Goal: Task Accomplishment & Management: Use online tool/utility

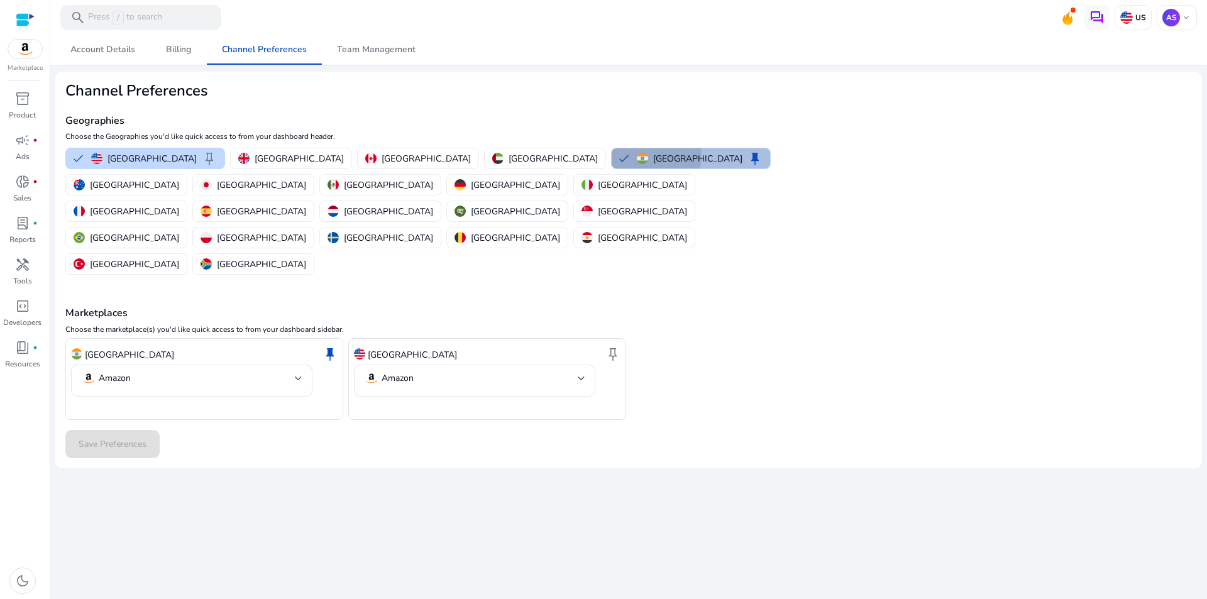
click at [653, 156] on p "India" at bounding box center [697, 158] width 89 height 13
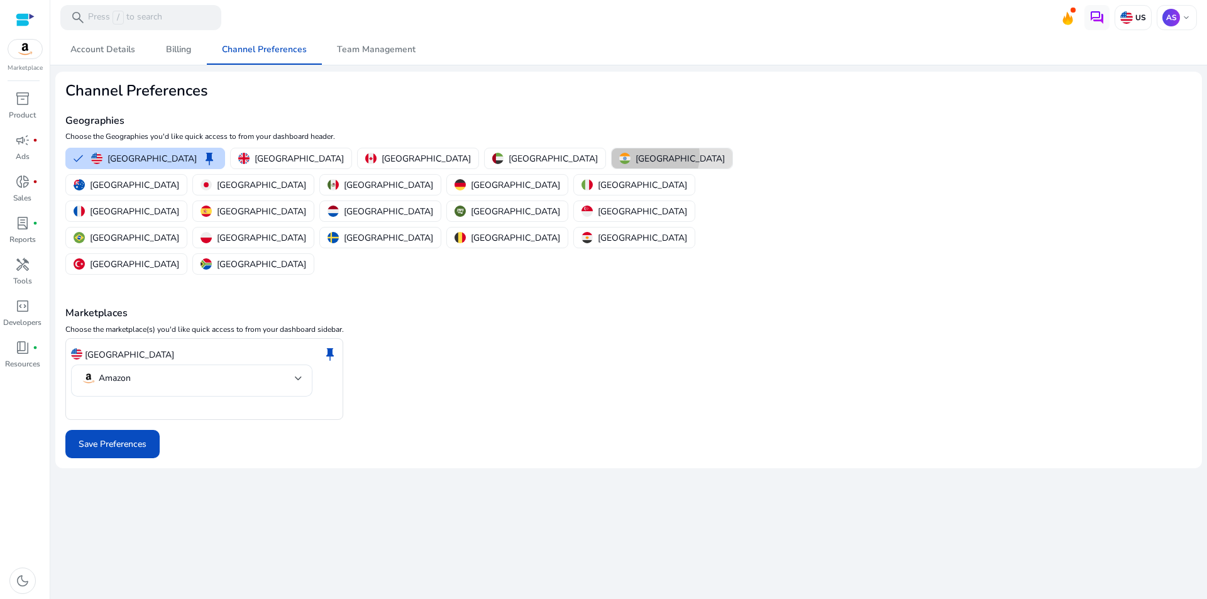
click at [612, 156] on button "India" at bounding box center [672, 158] width 121 height 20
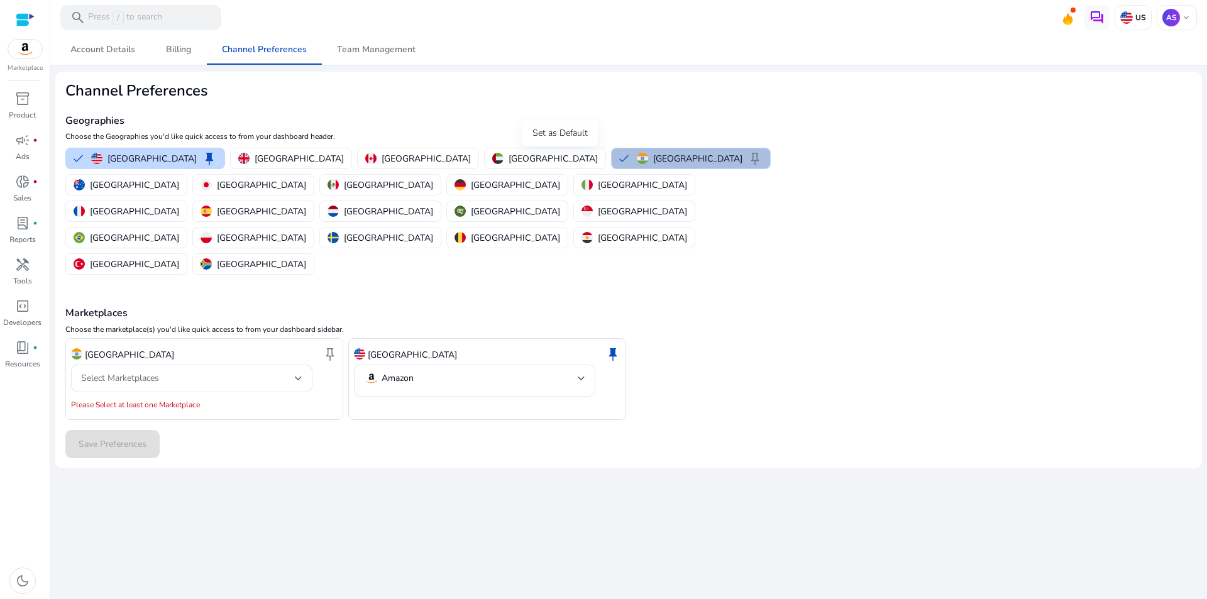
click at [747, 156] on span "keep" at bounding box center [754, 158] width 15 height 15
click at [95, 155] on img "button" at bounding box center [96, 158] width 11 height 11
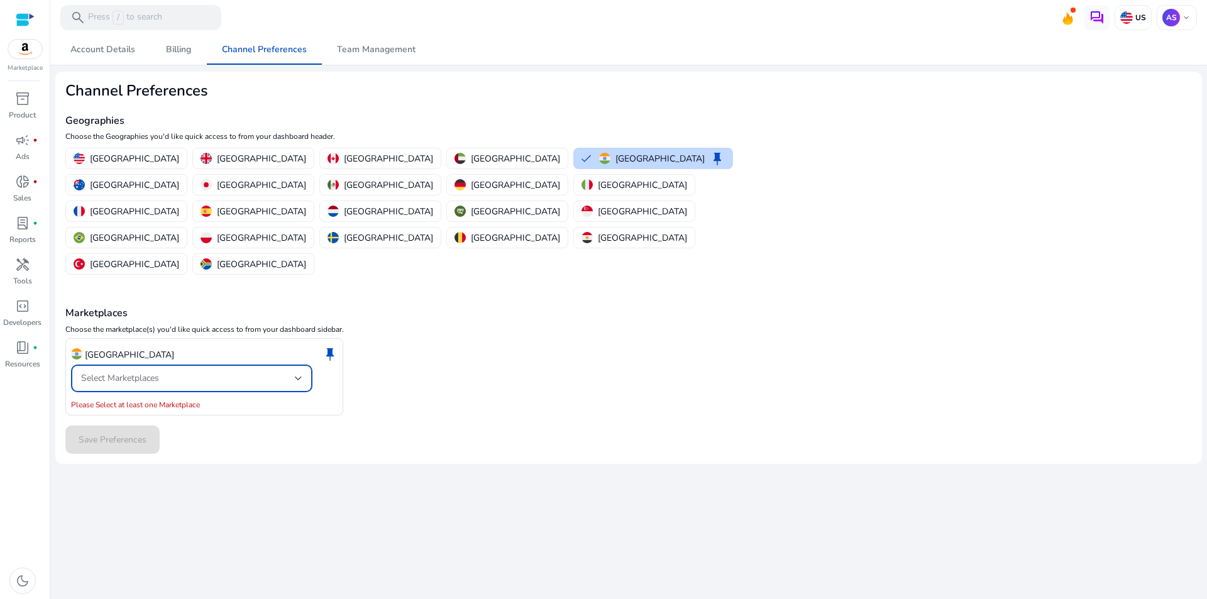
click at [144, 372] on span "Select Marketplaces" at bounding box center [120, 378] width 78 height 12
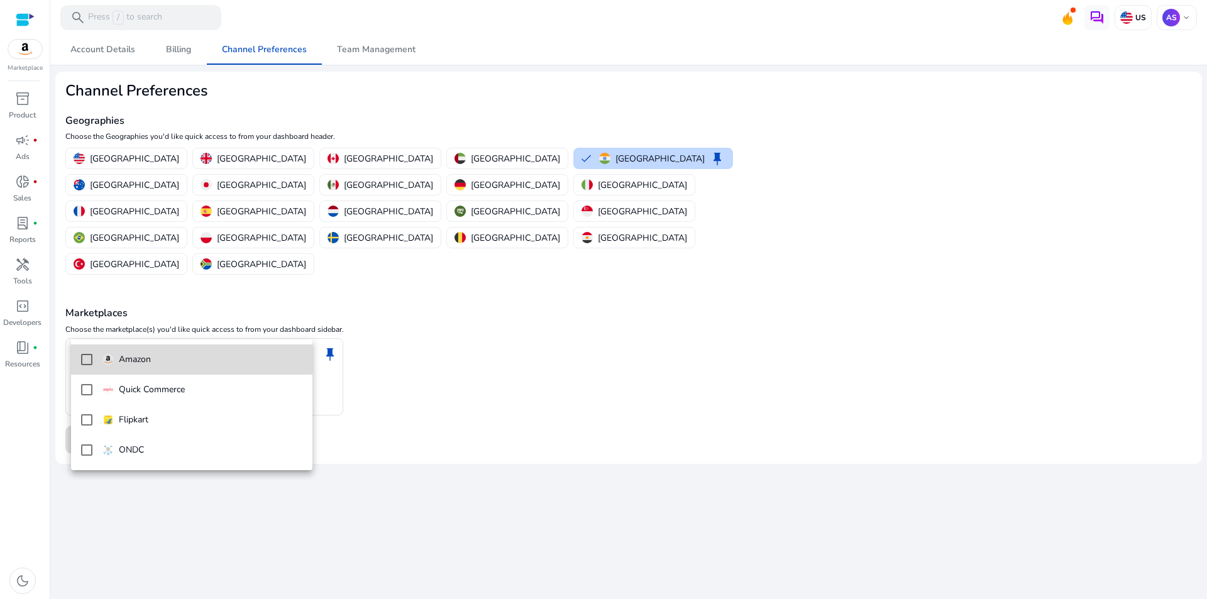
click at [123, 358] on p "Amazon" at bounding box center [135, 360] width 32 height 14
click at [464, 361] on div at bounding box center [603, 299] width 1207 height 599
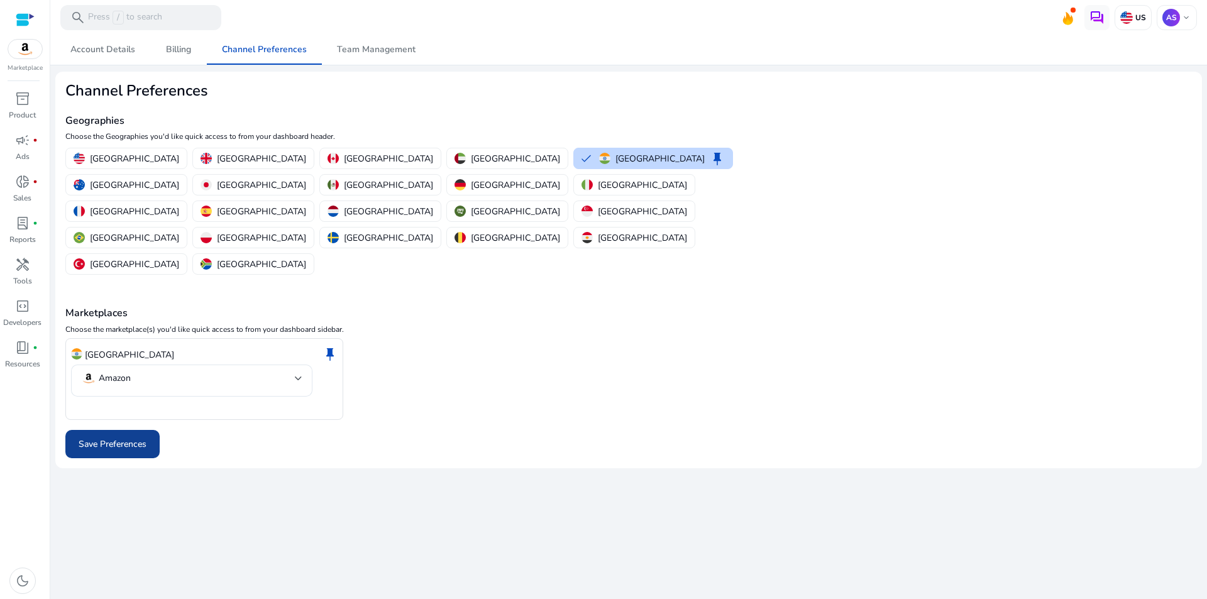
click at [128, 437] on span "Save Preferences" at bounding box center [113, 443] width 68 height 13
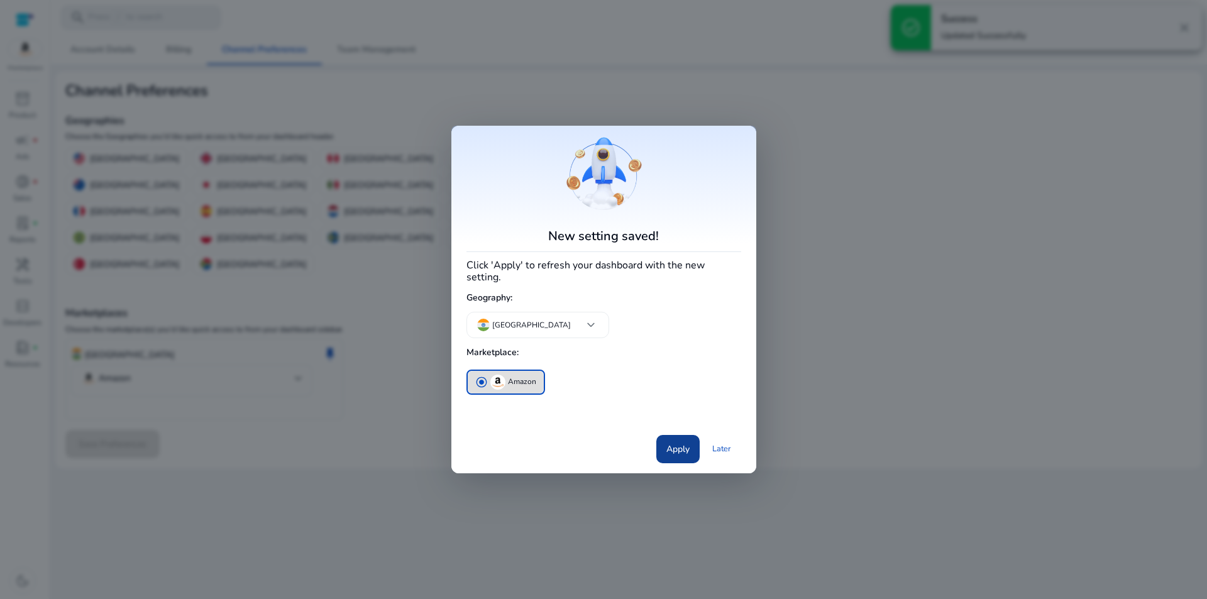
click at [677, 448] on span "Apply" at bounding box center [677, 448] width 23 height 13
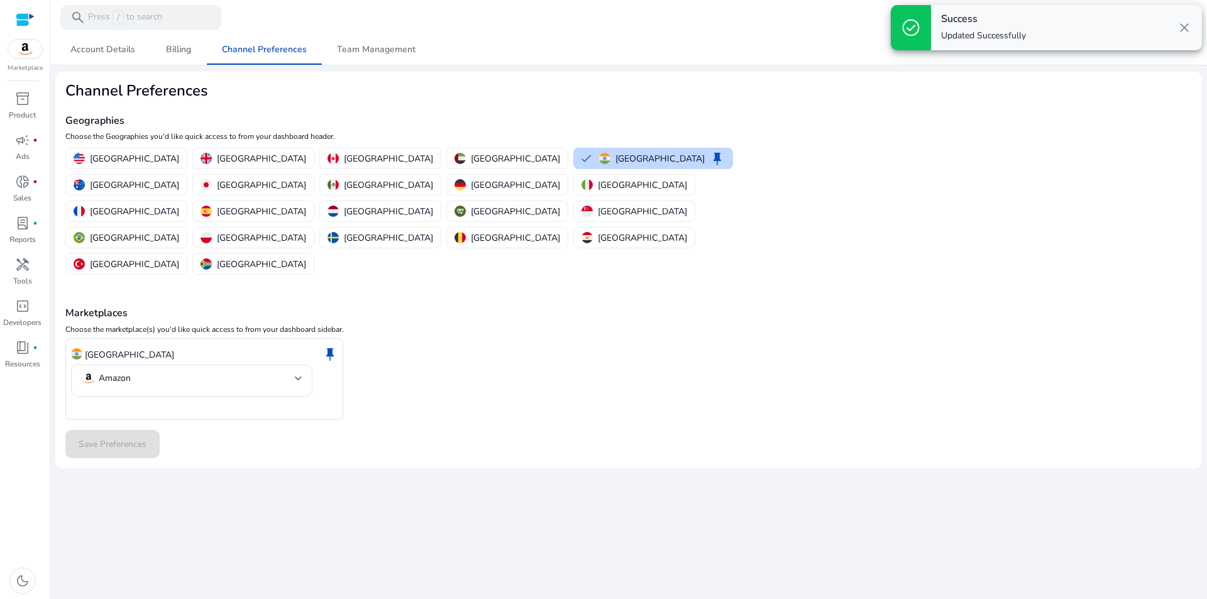
click at [1186, 25] on span "close" at bounding box center [1184, 27] width 15 height 15
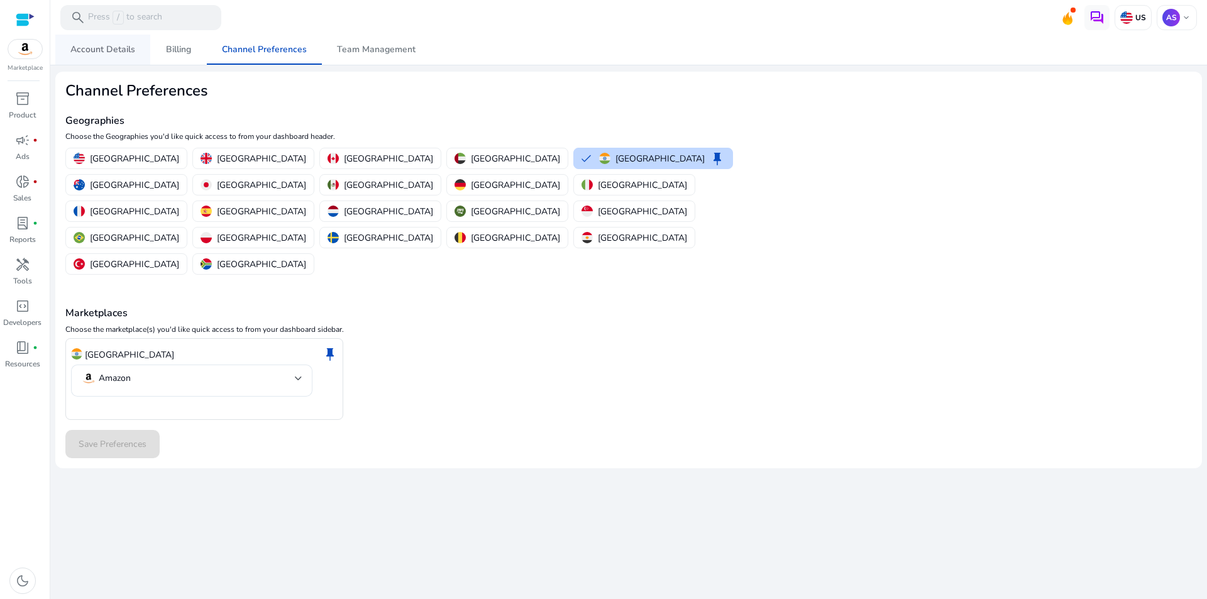
click at [113, 48] on span "Account Details" at bounding box center [102, 49] width 65 height 9
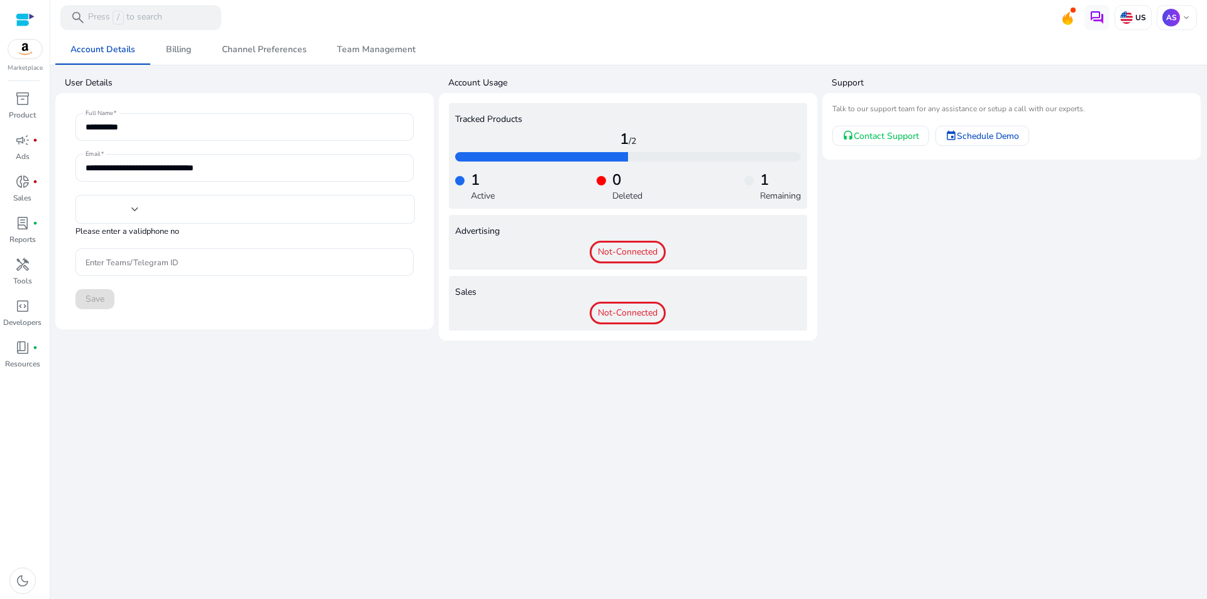
type input "***"
click at [16, 103] on span "inventory_2" at bounding box center [22, 98] width 15 height 15
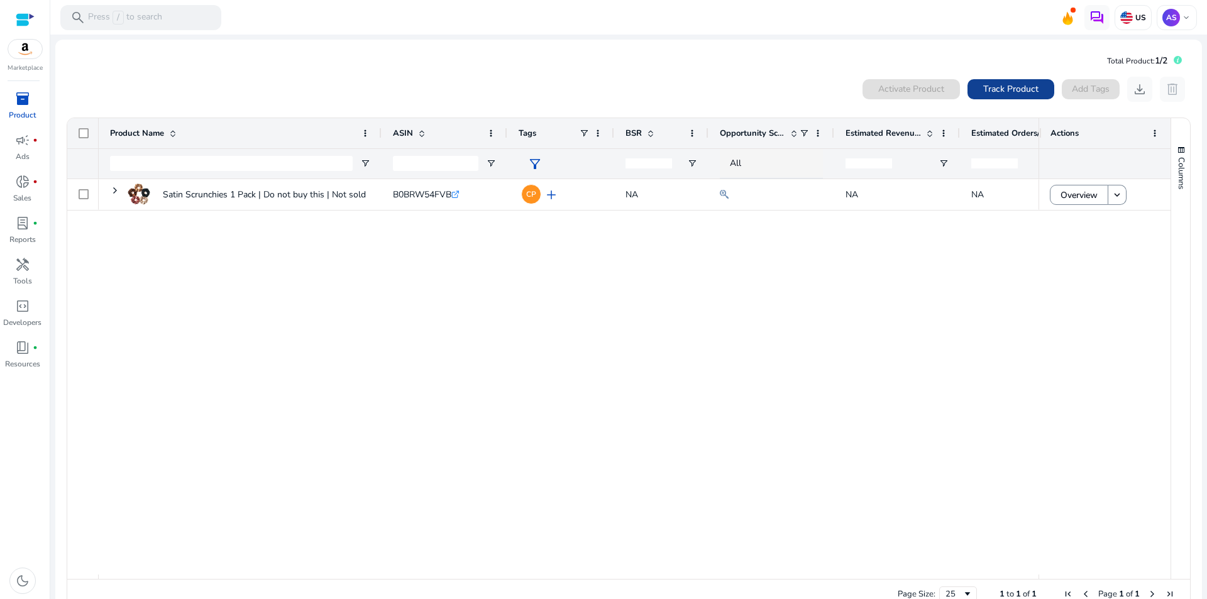
click at [1038, 90] on span at bounding box center [1010, 89] width 87 height 30
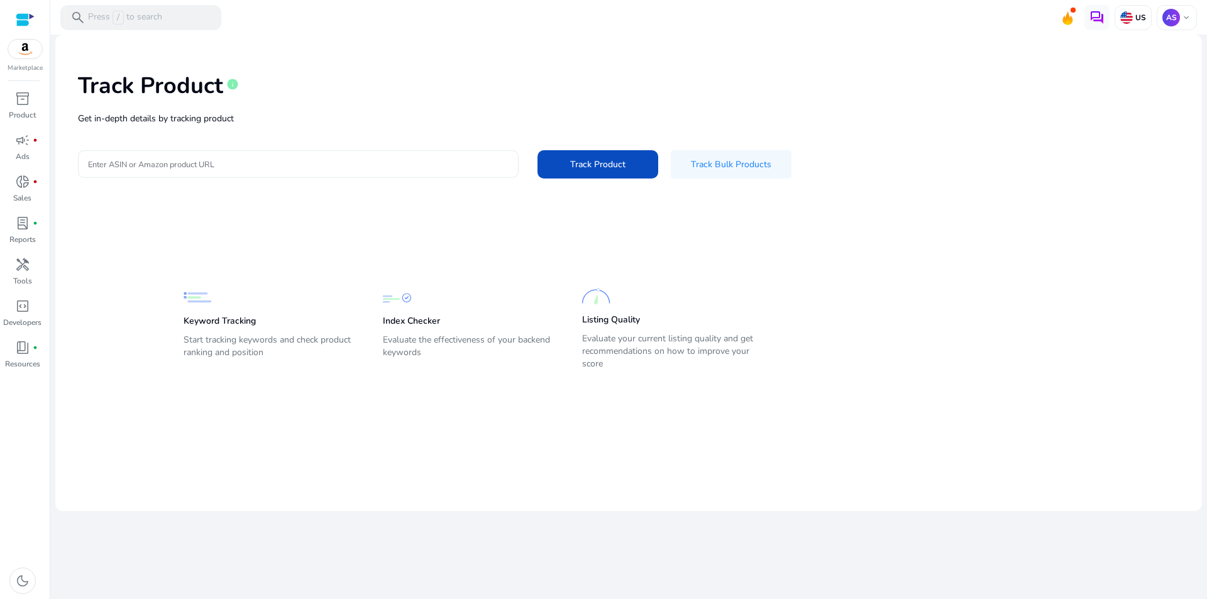
click at [376, 156] on div "Track Product info Get in-depth details by tracking product Enter ASIN or Amazo…" at bounding box center [628, 124] width 1126 height 159
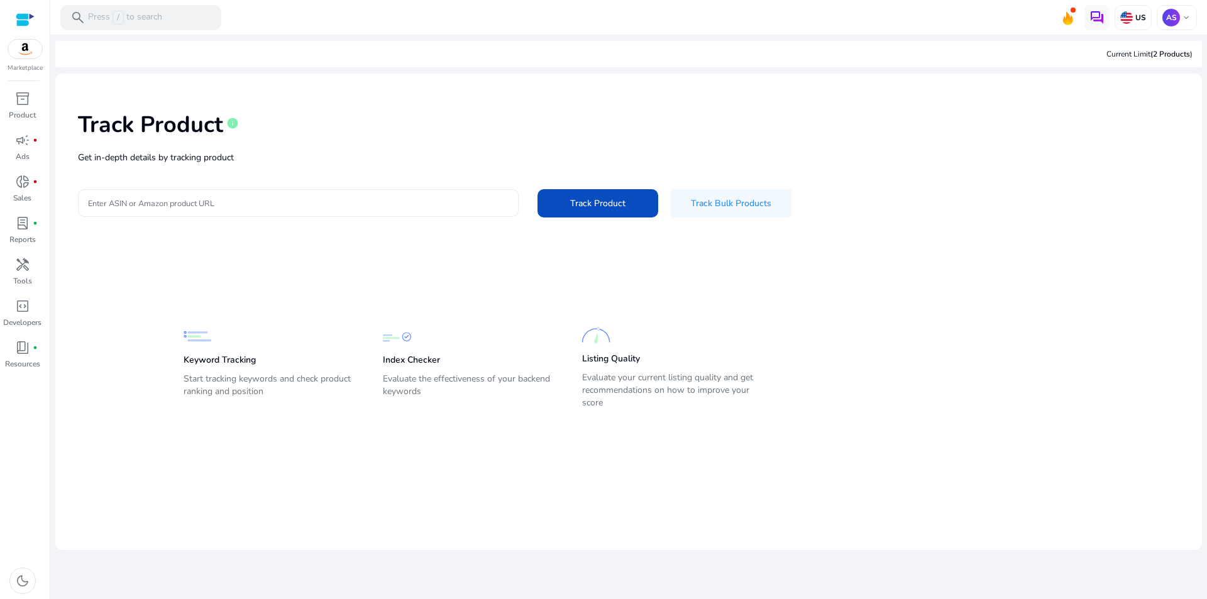
drag, startPoint x: 364, startPoint y: 196, endPoint x: 367, endPoint y: 206, distance: 9.9
click at [365, 201] on input "Enter ASIN or Amazon product URL" at bounding box center [298, 203] width 420 height 14
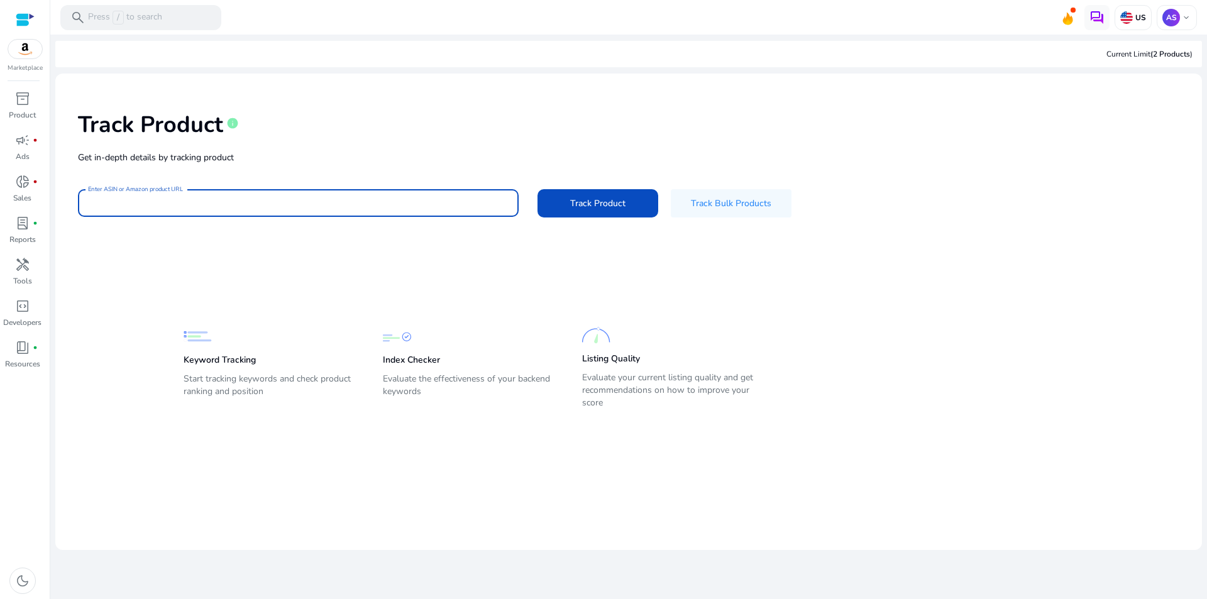
paste input "*********"
type input "**********"
click at [616, 191] on span at bounding box center [597, 203] width 121 height 30
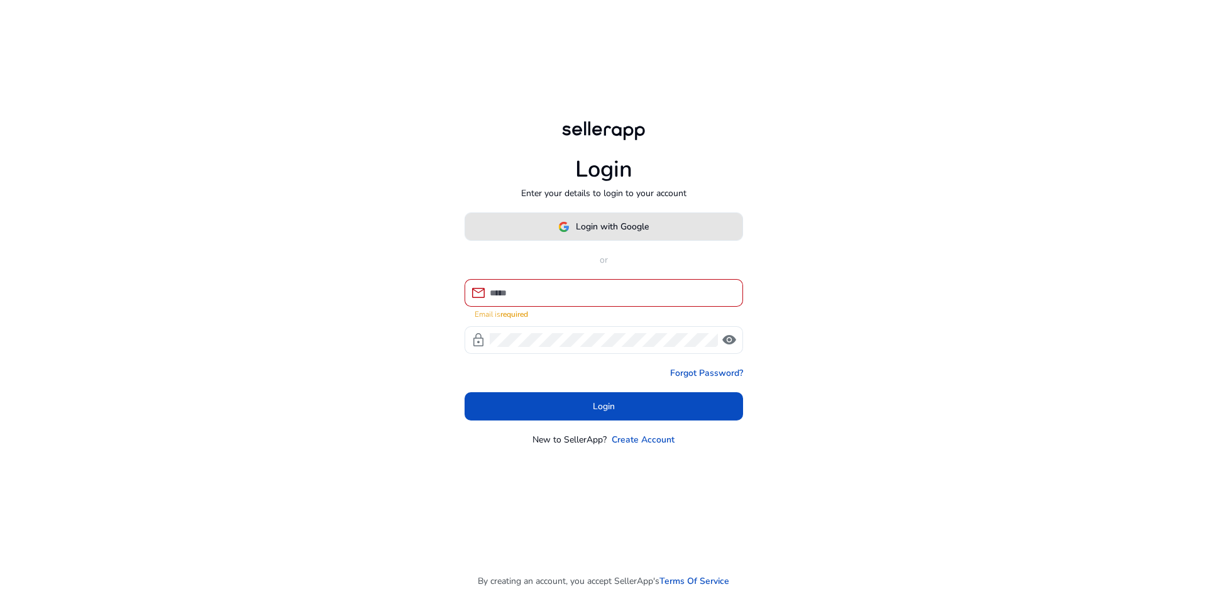
click at [595, 233] on span "Login with Google" at bounding box center [612, 226] width 73 height 13
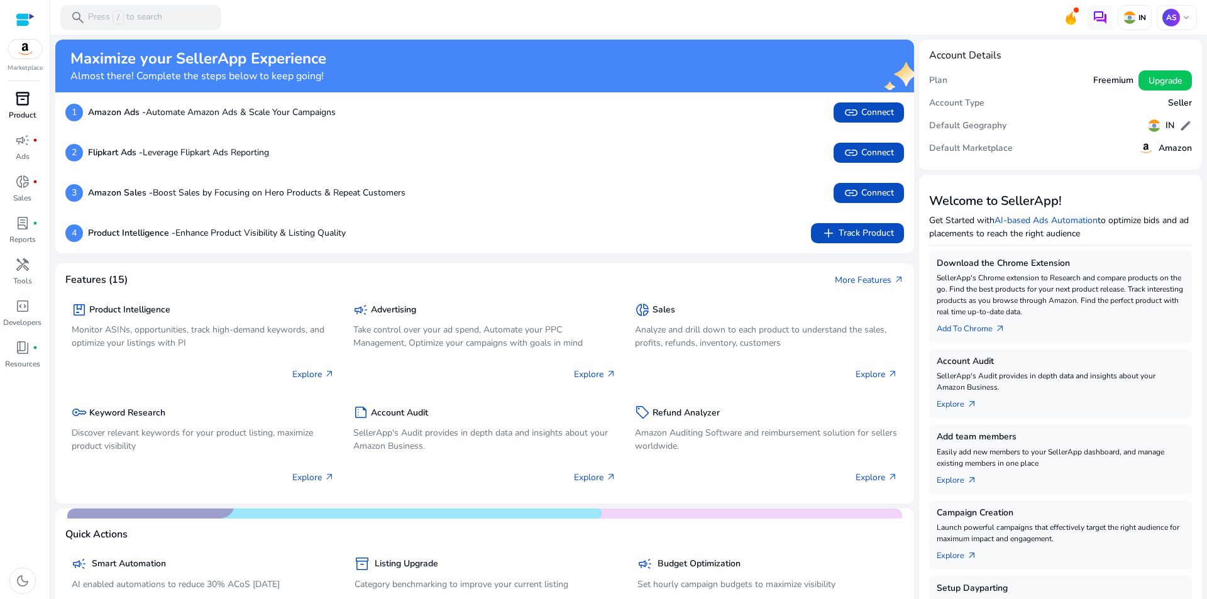
click at [14, 114] on p "Product" at bounding box center [22, 114] width 27 height 11
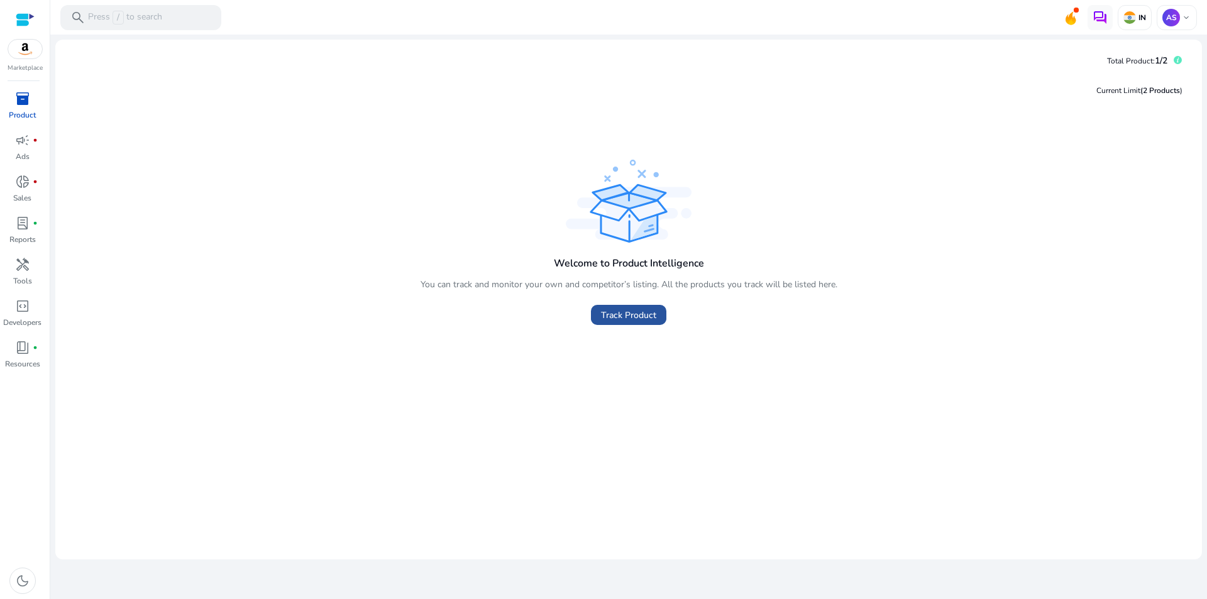
click at [624, 319] on span "Track Product" at bounding box center [628, 315] width 55 height 13
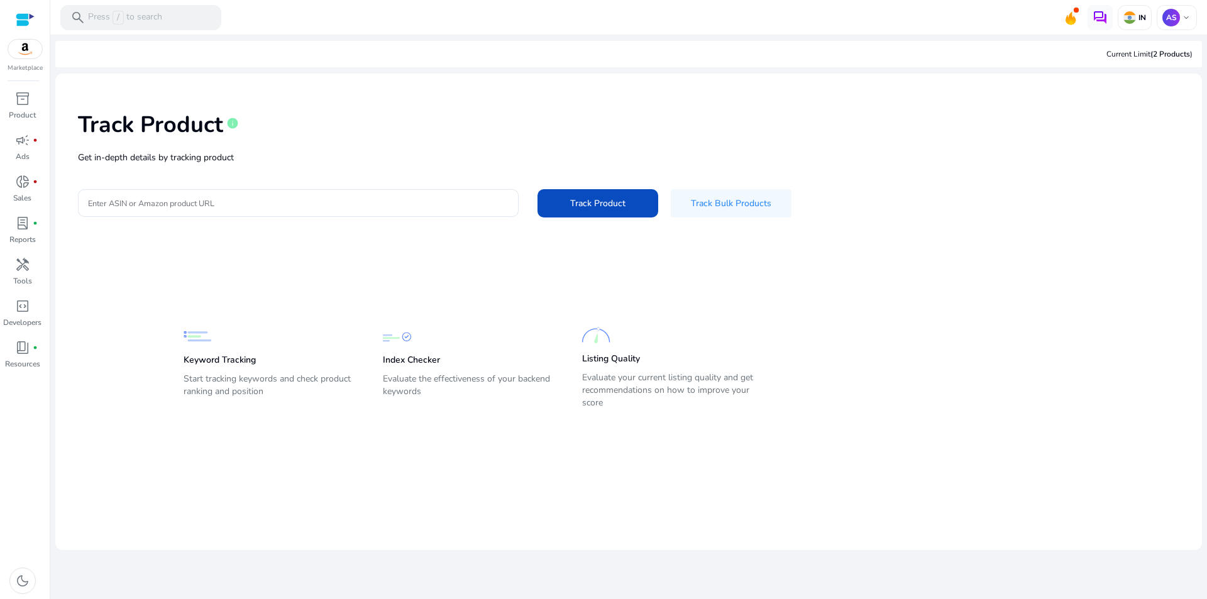
click at [290, 158] on p "Get in-depth details by tracking product" at bounding box center [628, 157] width 1101 height 13
click at [253, 206] on input "Enter ASIN or Amazon product URL" at bounding box center [298, 203] width 420 height 14
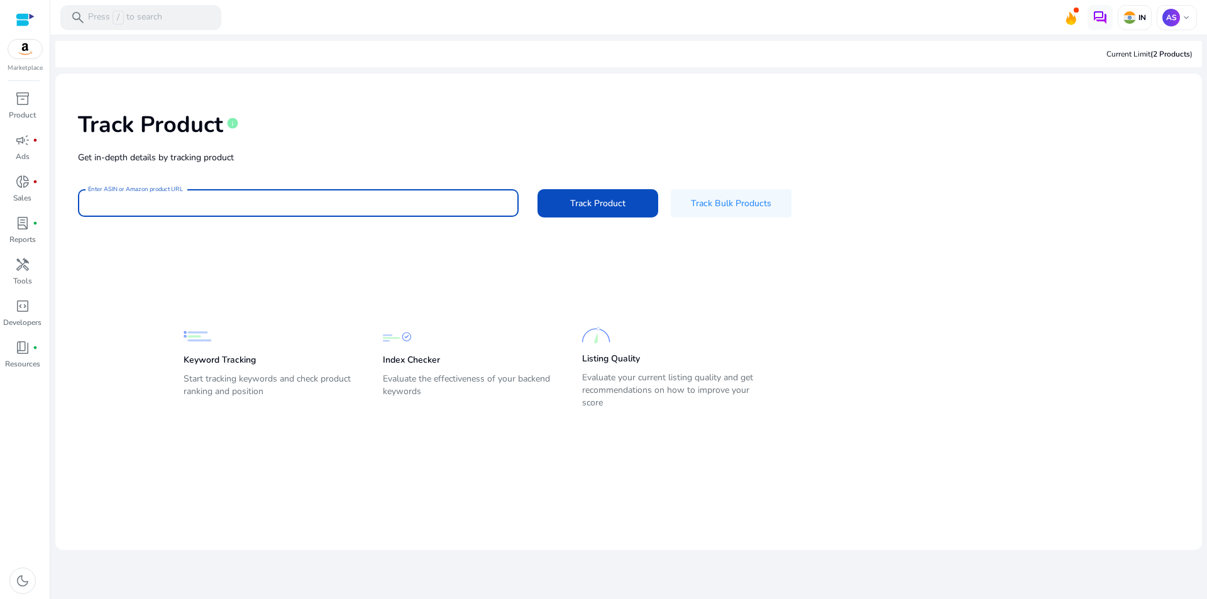
paste input "*********"
type input "**********"
click at [586, 197] on span "Track Product" at bounding box center [597, 203] width 55 height 13
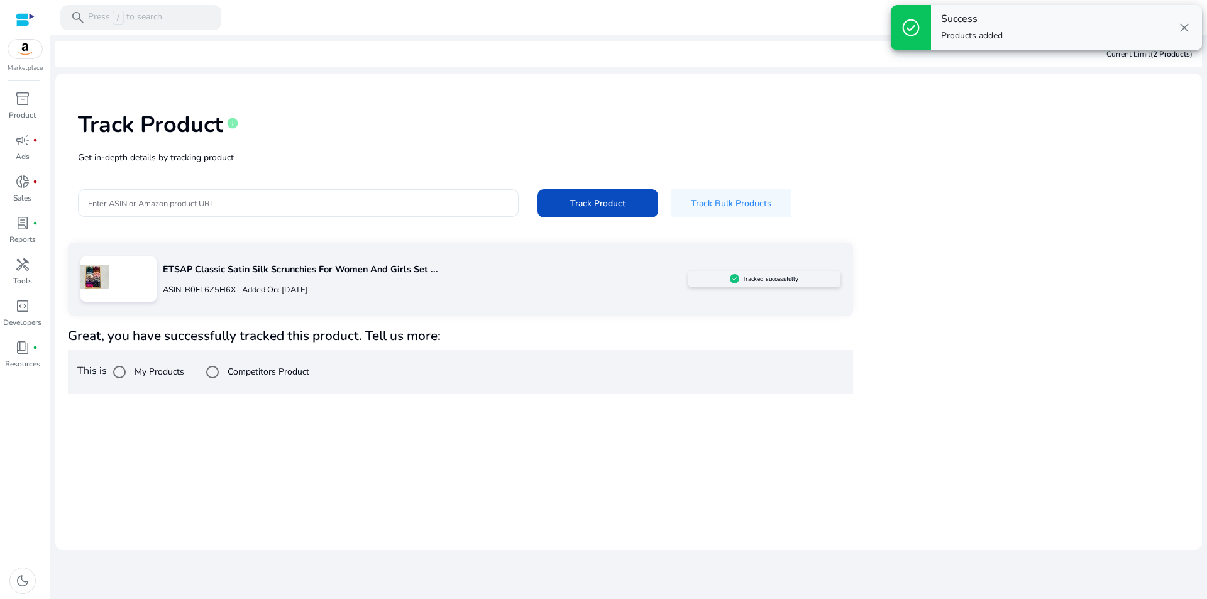
click at [256, 371] on label "Competitors Product" at bounding box center [267, 371] width 84 height 13
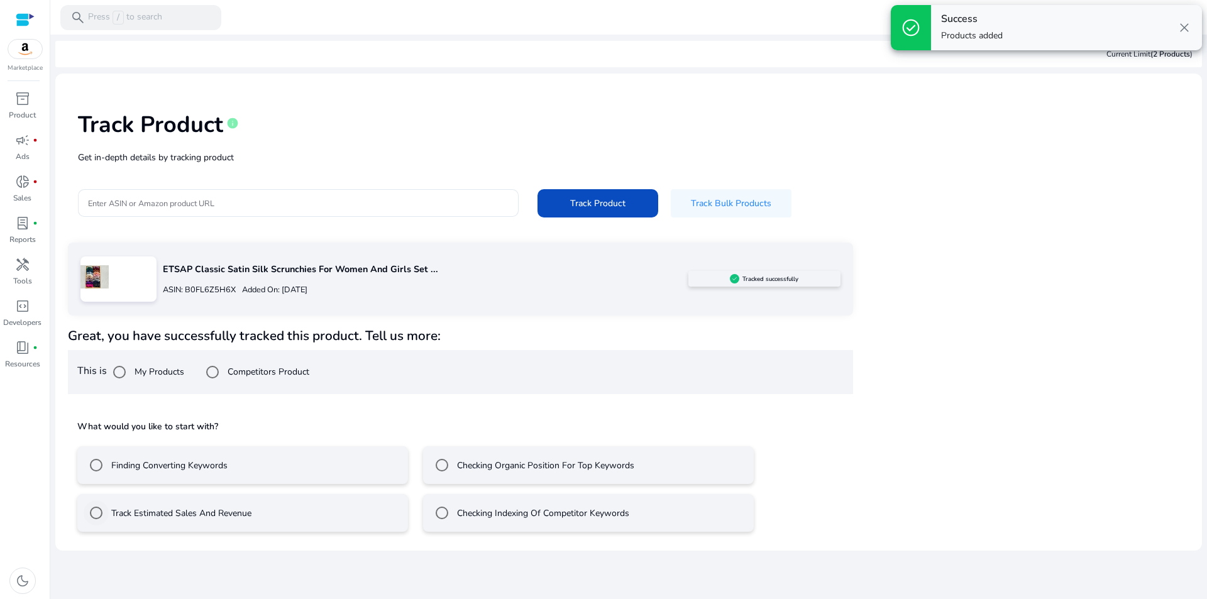
click at [165, 507] on label "Track Estimated Sales And Revenue" at bounding box center [180, 513] width 143 height 13
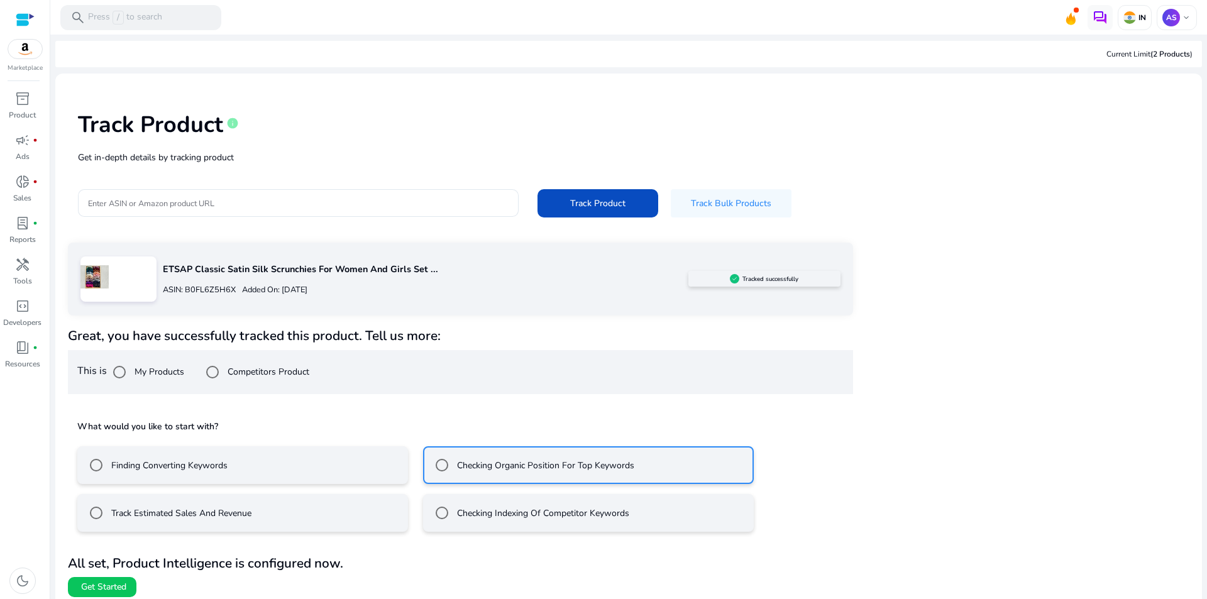
click at [275, 515] on mat-radio-button "Track Estimated Sales And Revenue" at bounding box center [242, 513] width 331 height 38
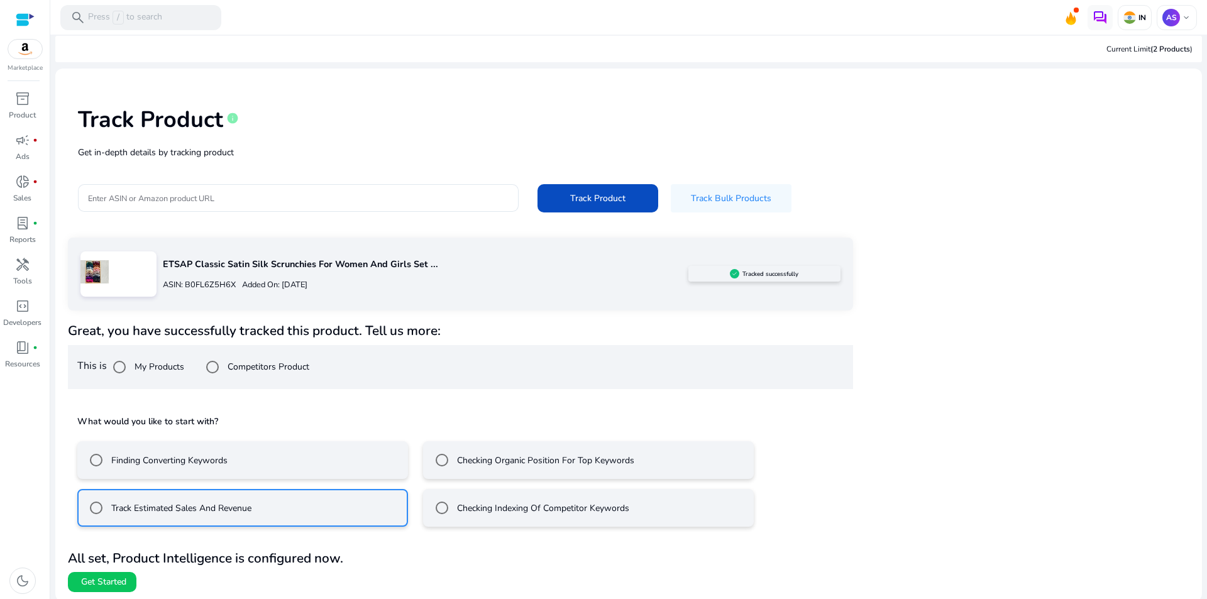
scroll to position [8, 0]
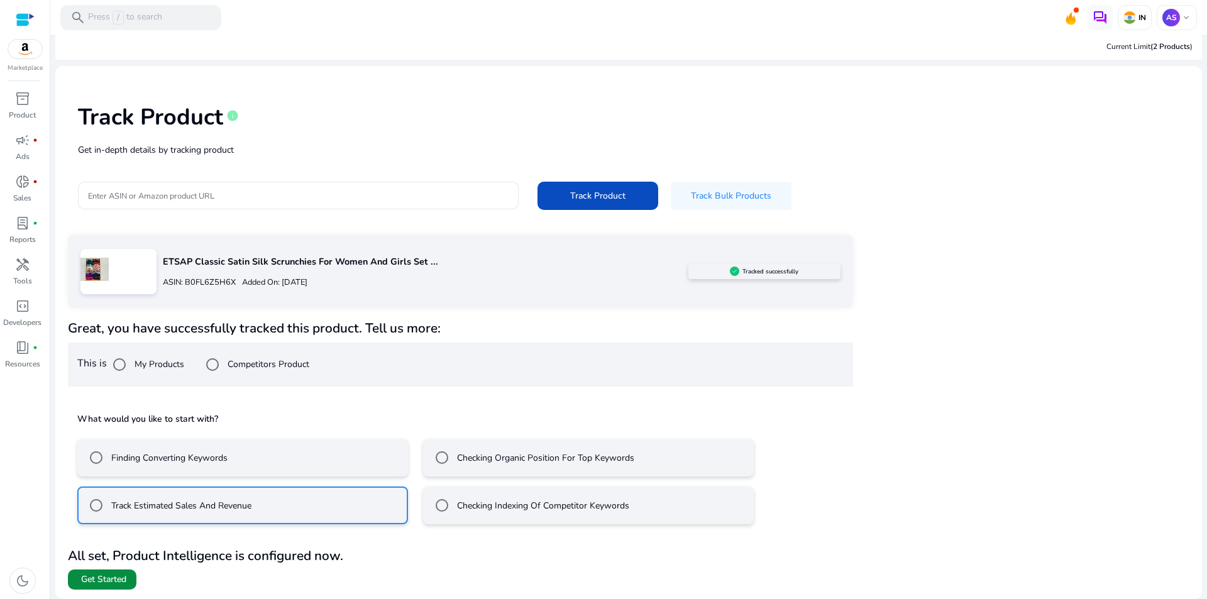
click at [81, 576] on span "Get Started" at bounding box center [102, 579] width 48 height 13
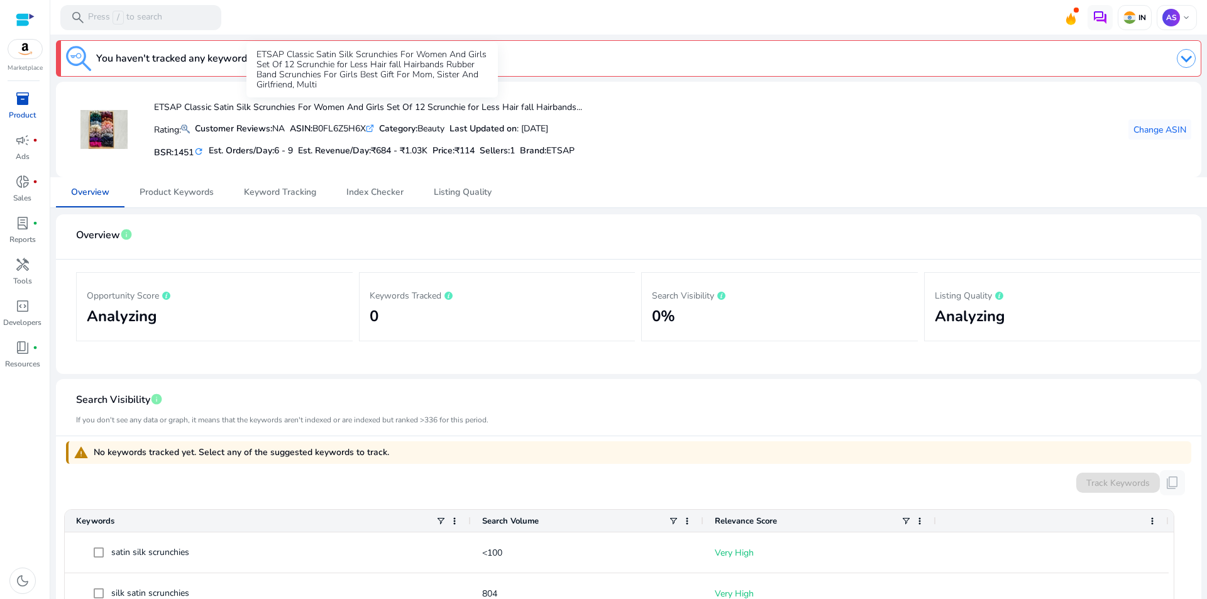
click at [439, 58] on div "ETSAP Classic Satin Silk Scrunchies For Women And Girls Set Of 12 Scrunchie for…" at bounding box center [371, 69] width 251 height 55
click at [328, 57] on link "Track Keywords" at bounding box center [315, 58] width 82 height 15
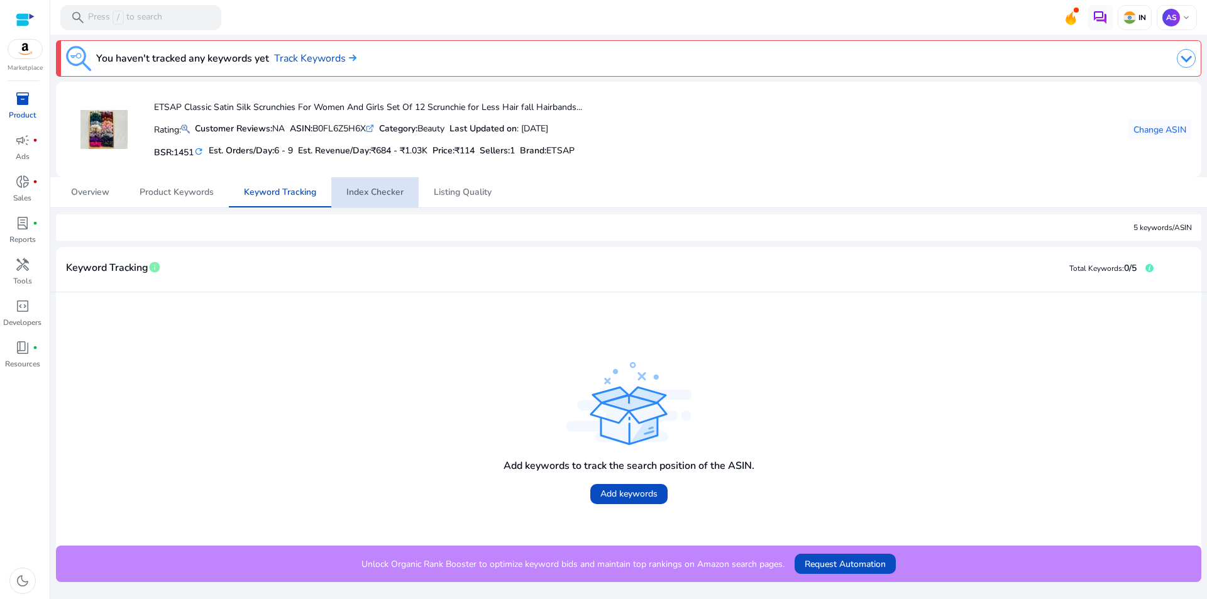
click at [337, 190] on link "Index Checker" at bounding box center [374, 192] width 87 height 30
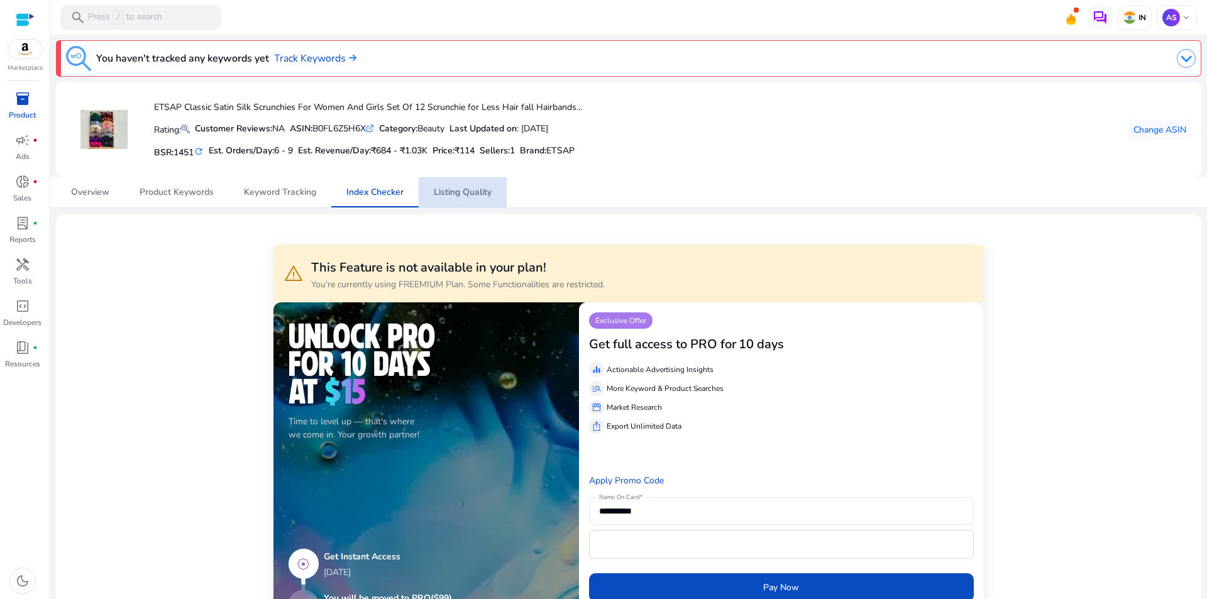
click at [440, 192] on span "Listing Quality" at bounding box center [463, 192] width 58 height 9
click at [253, 197] on span "Keyword Tracking" at bounding box center [280, 192] width 72 height 9
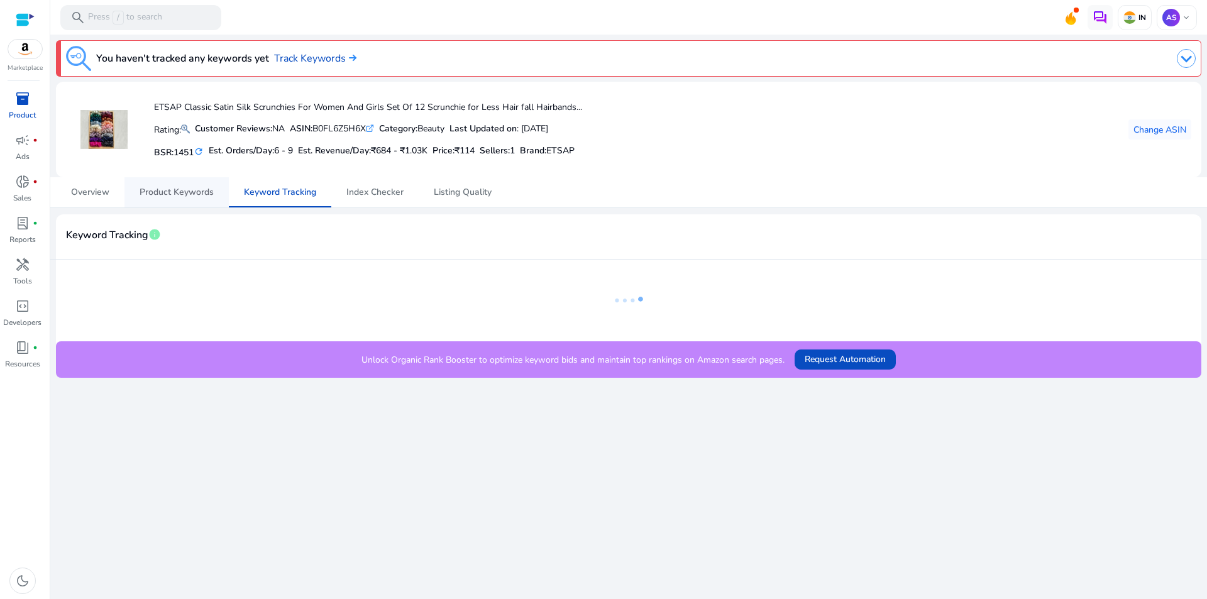
click at [177, 197] on span "Product Keywords" at bounding box center [177, 192] width 74 height 9
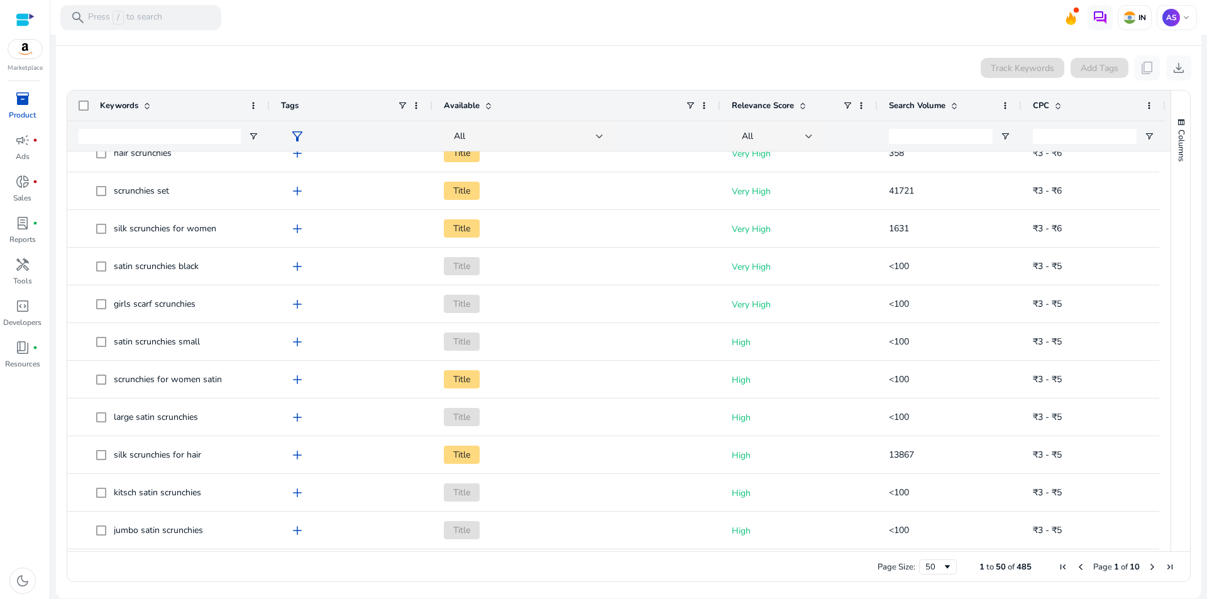
scroll to position [817, 0]
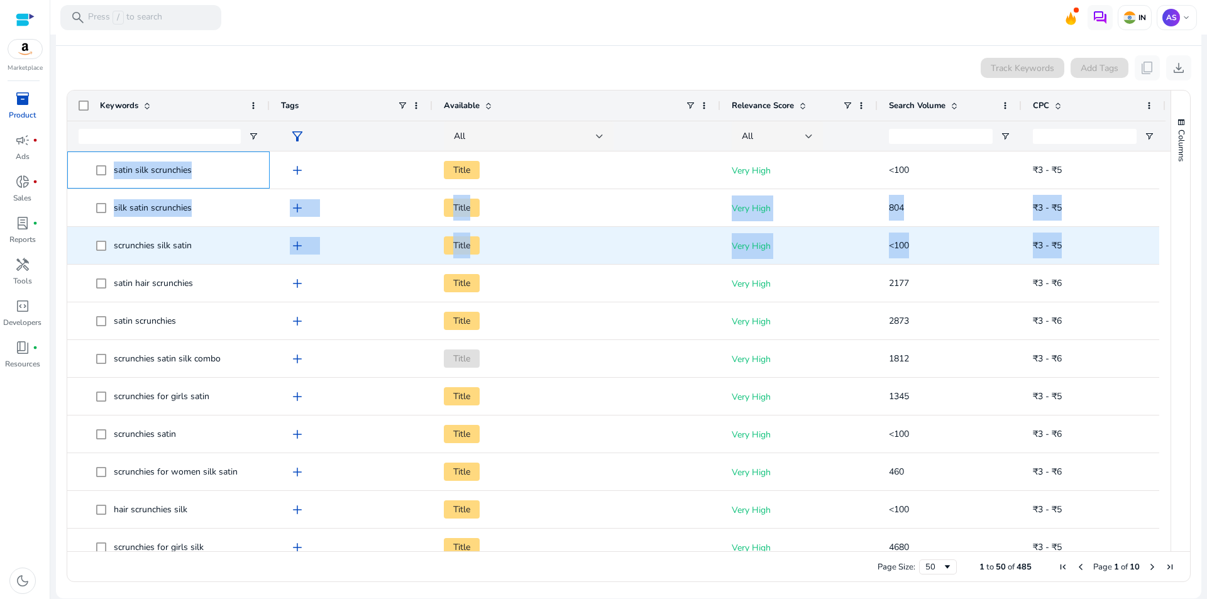
drag, startPoint x: 223, startPoint y: 166, endPoint x: 212, endPoint y: 227, distance: 61.9
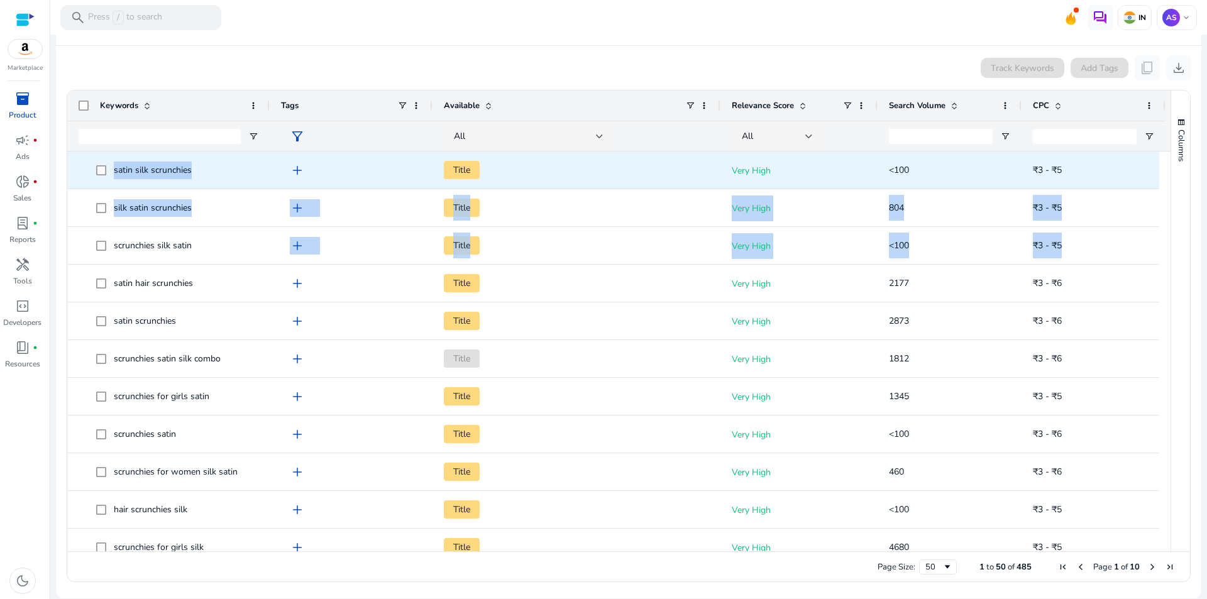
click at [255, 189] on div "satin silk scrunchies add Title Very High <100 ₹3 - ₹5" at bounding box center [616, 170] width 1098 height 38
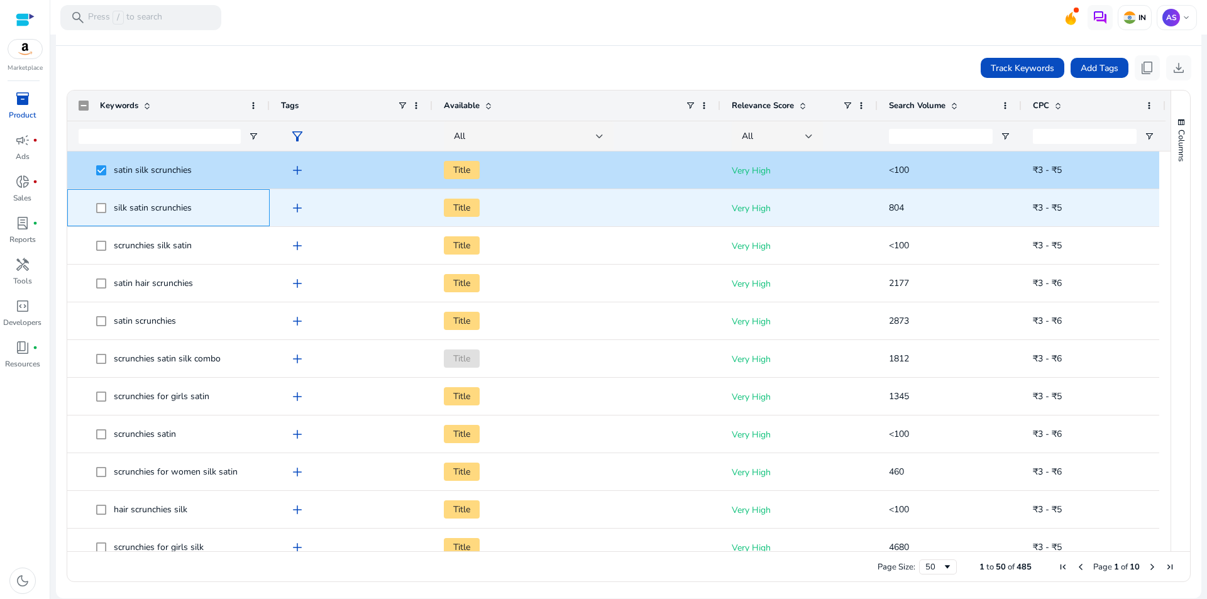
click at [96, 192] on div "silk satin scrunchies" at bounding box center [169, 208] width 180 height 36
click at [97, 216] on span at bounding box center [105, 208] width 18 height 26
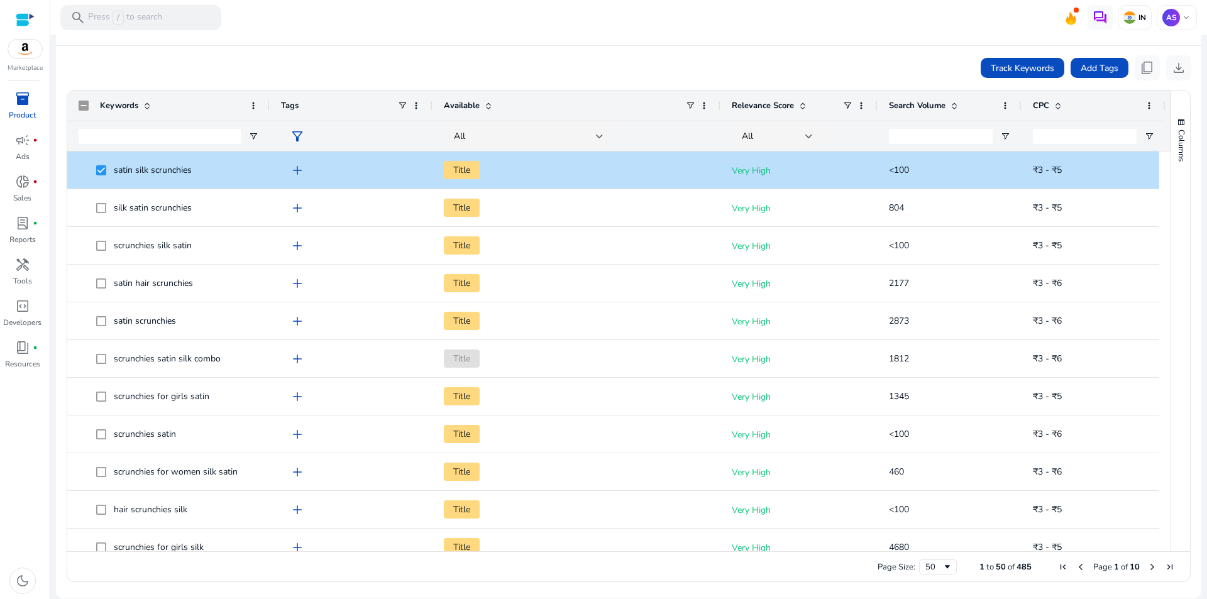
click at [317, 41] on mat-card-header "Product Keyword info" at bounding box center [628, 28] width 1125 height 35
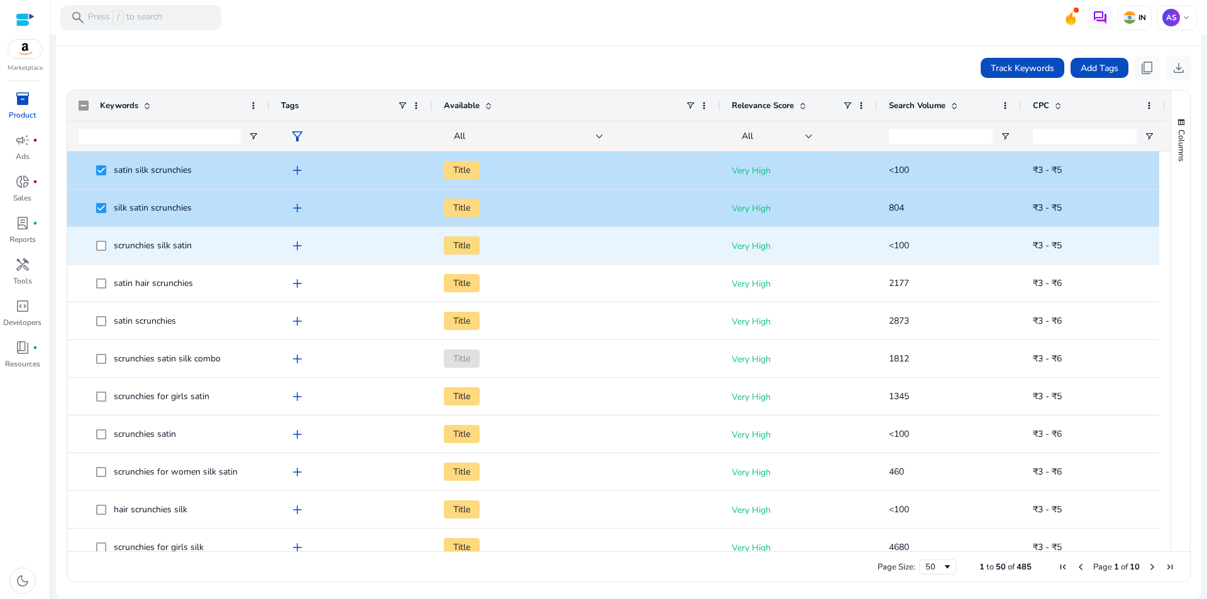
click at [104, 255] on span at bounding box center [105, 246] width 18 height 26
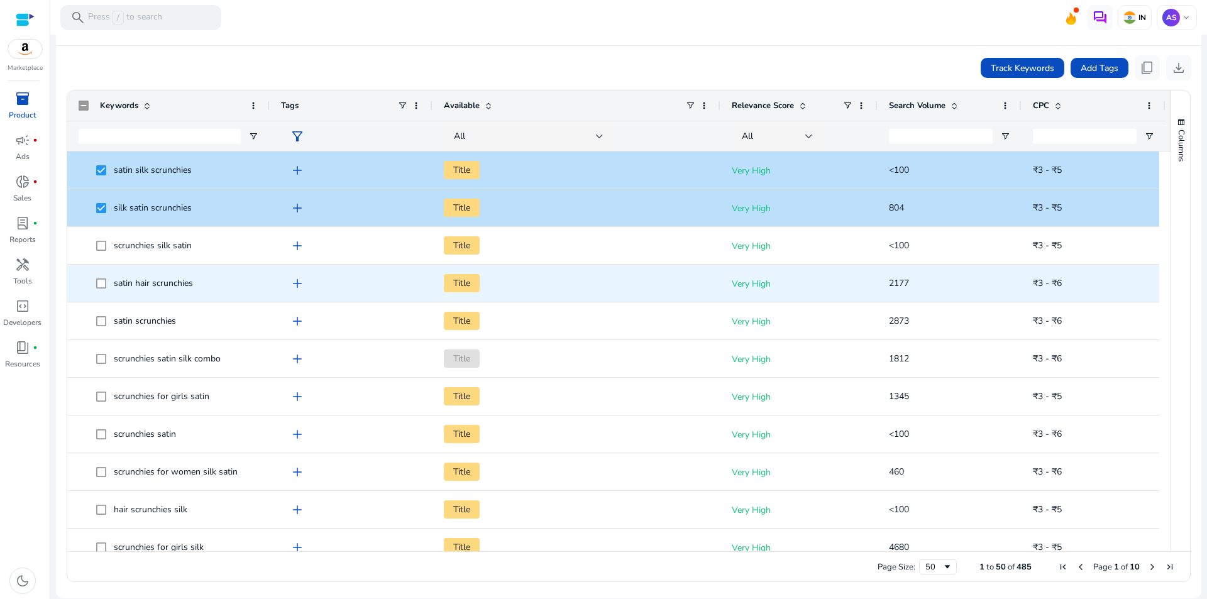
click at [97, 293] on span at bounding box center [105, 283] width 18 height 26
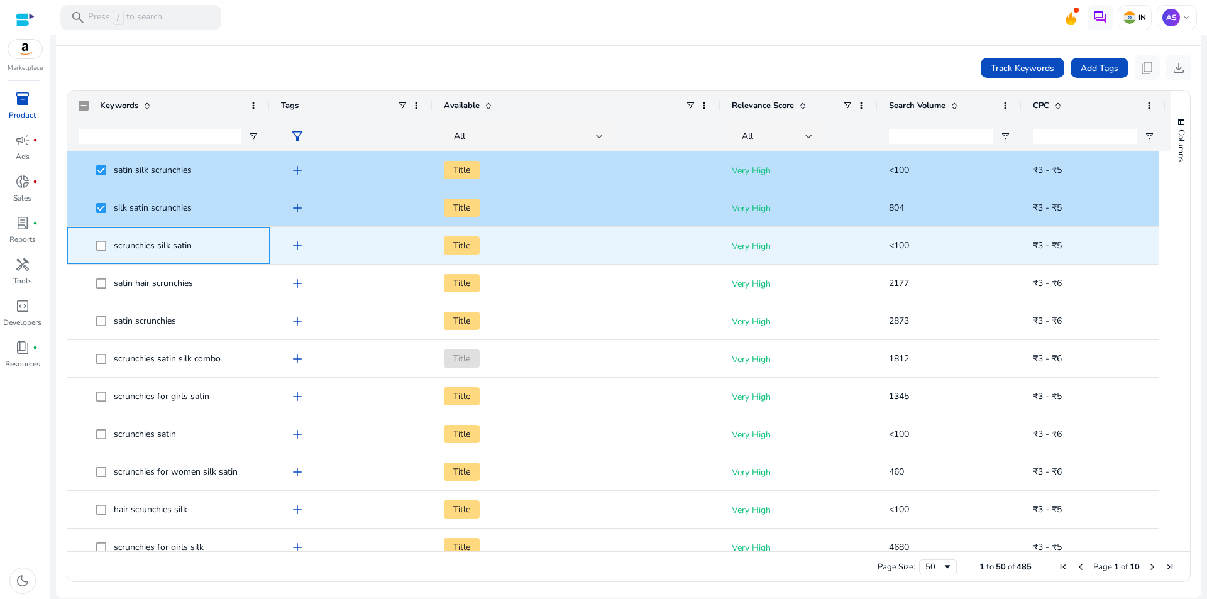
click at [107, 250] on span at bounding box center [105, 246] width 18 height 26
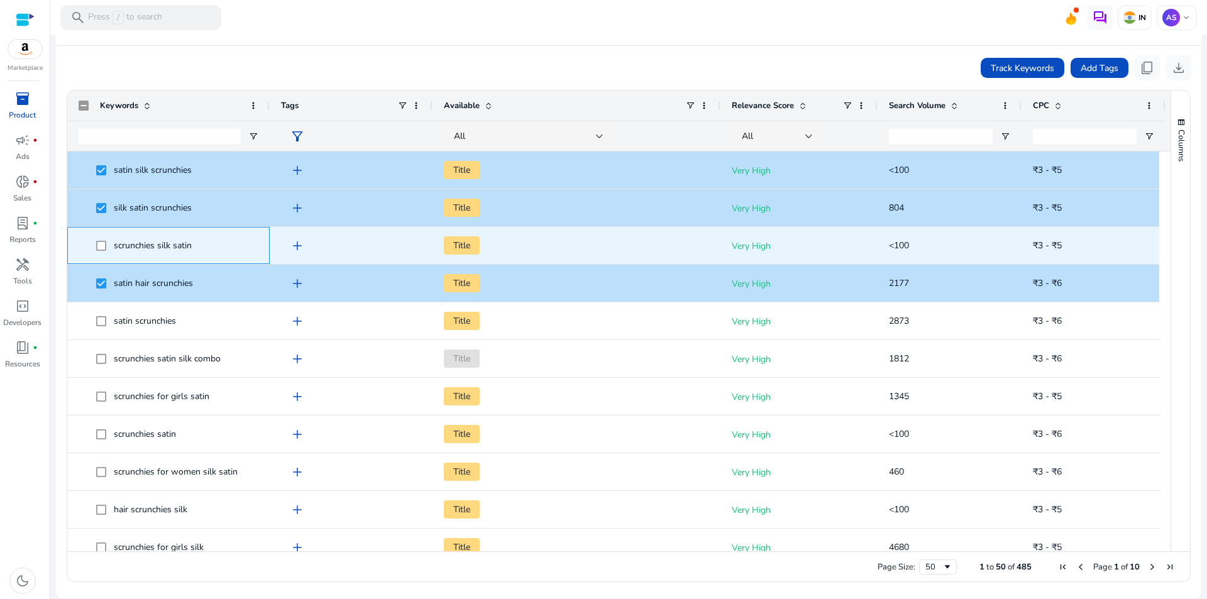
click at [102, 252] on span at bounding box center [105, 246] width 18 height 26
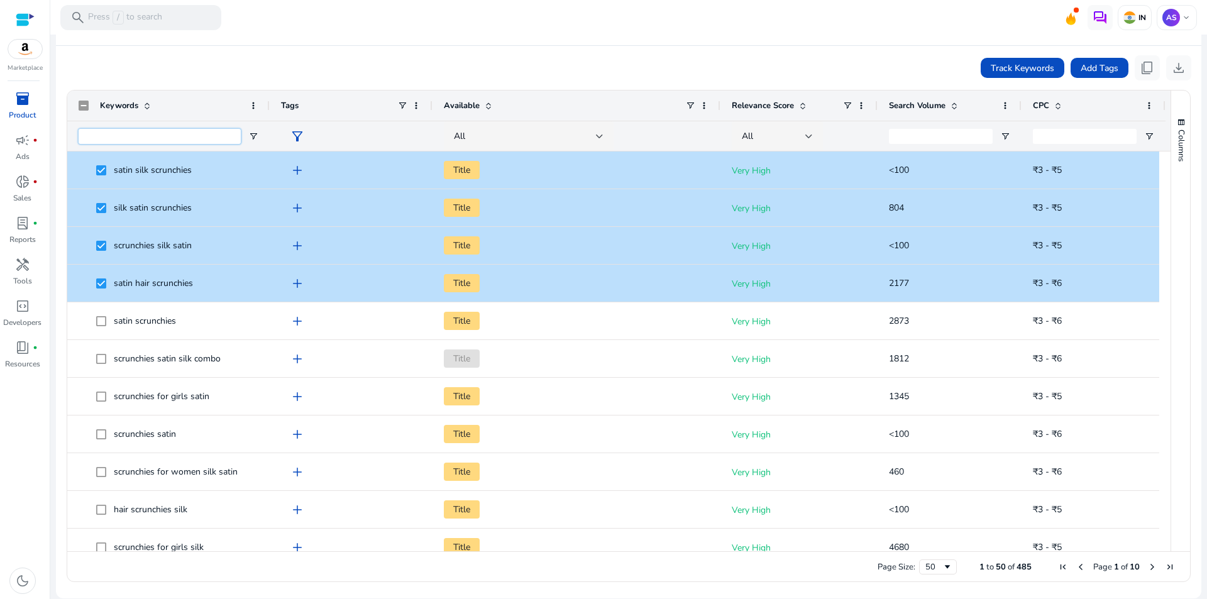
click at [203, 135] on input "Keywords Filter Input" at bounding box center [160, 136] width 162 height 15
click at [255, 105] on span at bounding box center [253, 106] width 10 height 10
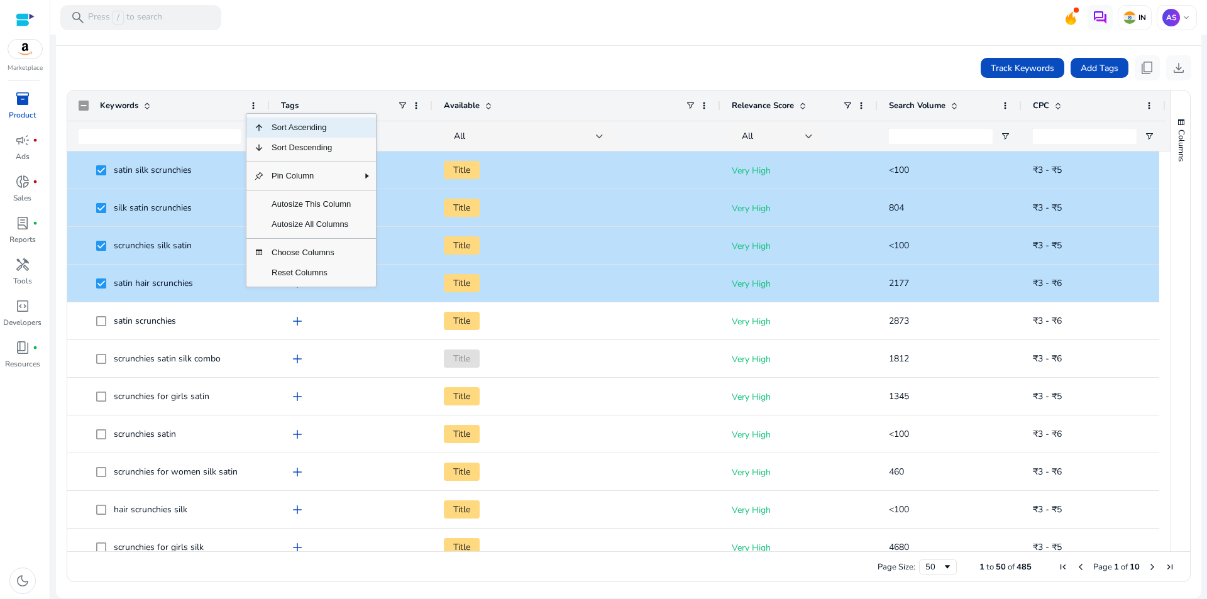
drag, startPoint x: 558, startPoint y: 47, endPoint x: 571, endPoint y: 53, distance: 14.4
click at [558, 47] on app-product-keyword-grid "Track Keywords Add Tags content_copy download Press ENTER to sort. Press Space …" at bounding box center [628, 317] width 1125 height 542
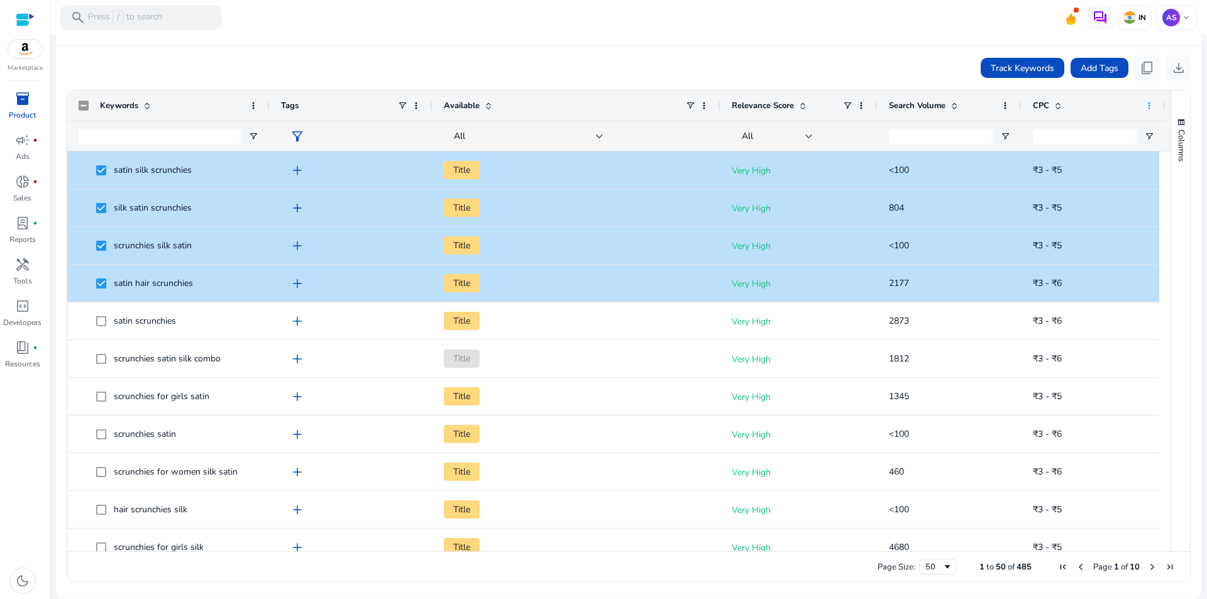
click at [1146, 104] on span at bounding box center [1149, 106] width 10 height 10
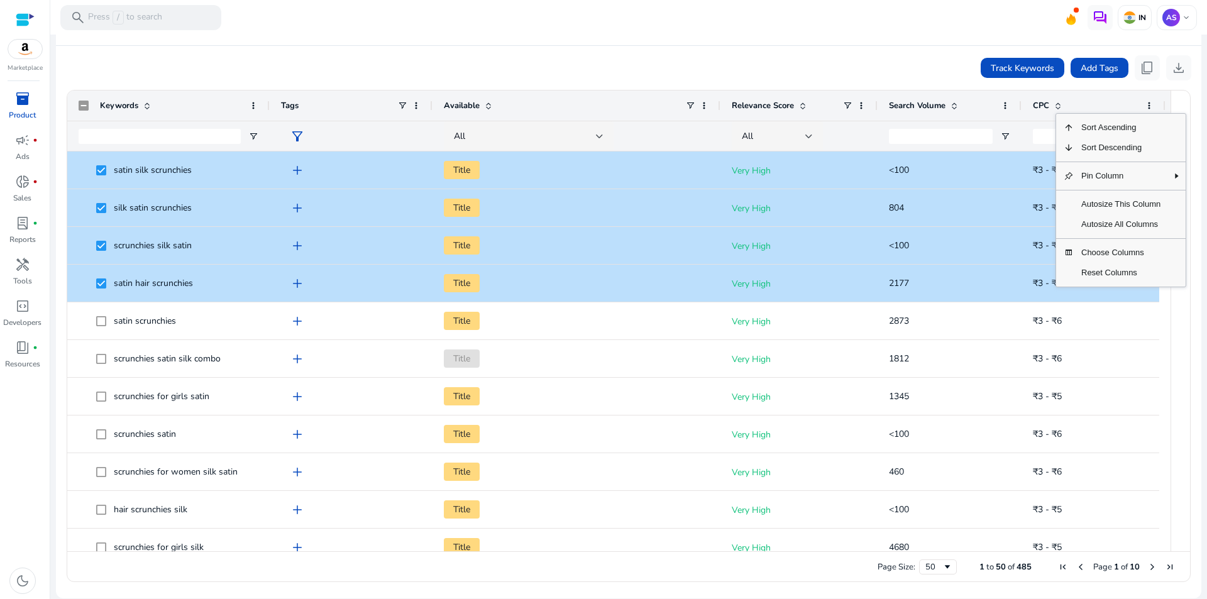
drag, startPoint x: 954, startPoint y: 97, endPoint x: 981, endPoint y: 104, distance: 28.7
click at [954, 96] on div "Search Volume" at bounding box center [942, 106] width 107 height 24
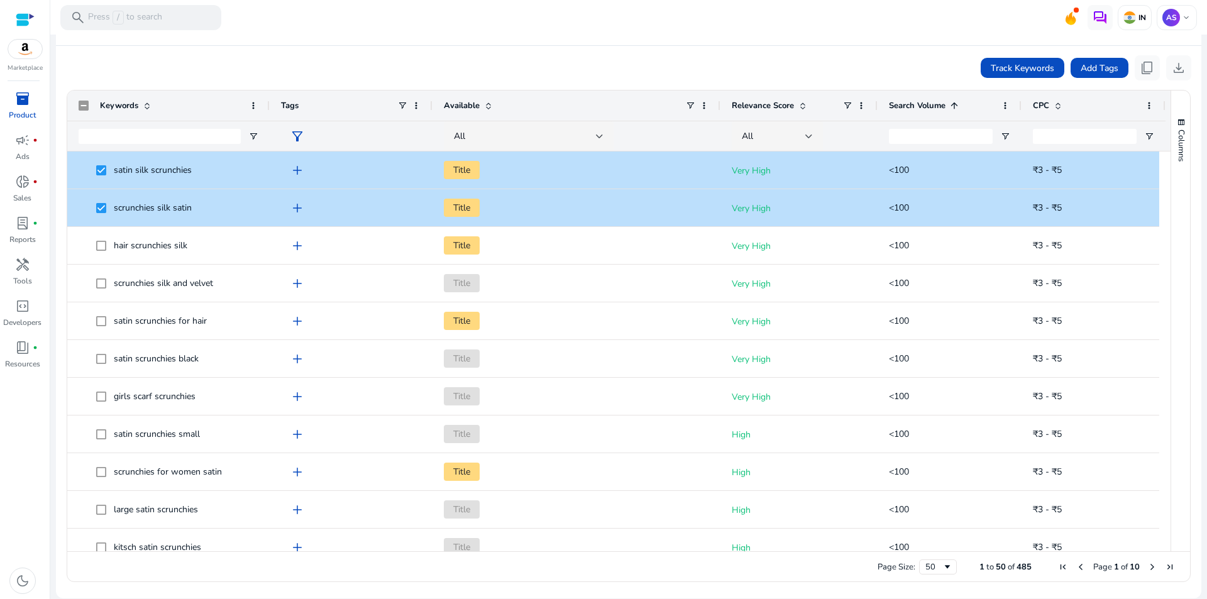
click at [145, 105] on span at bounding box center [147, 106] width 10 height 10
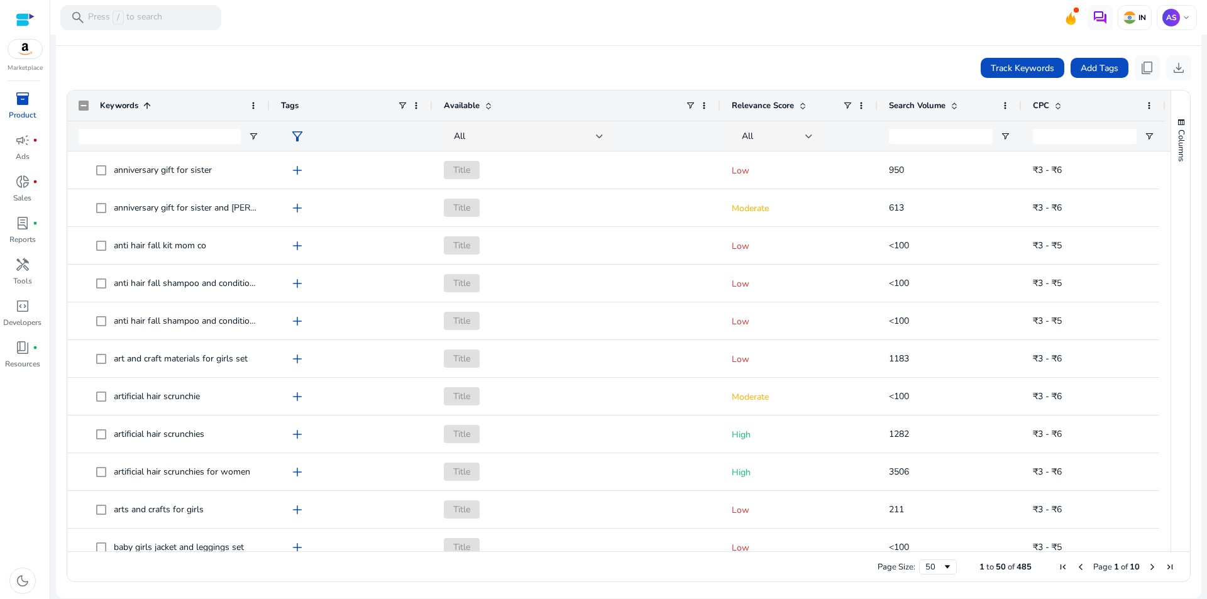
click at [149, 98] on div "Keywords 1" at bounding box center [172, 106] width 145 height 24
click at [413, 108] on span at bounding box center [416, 106] width 10 height 10
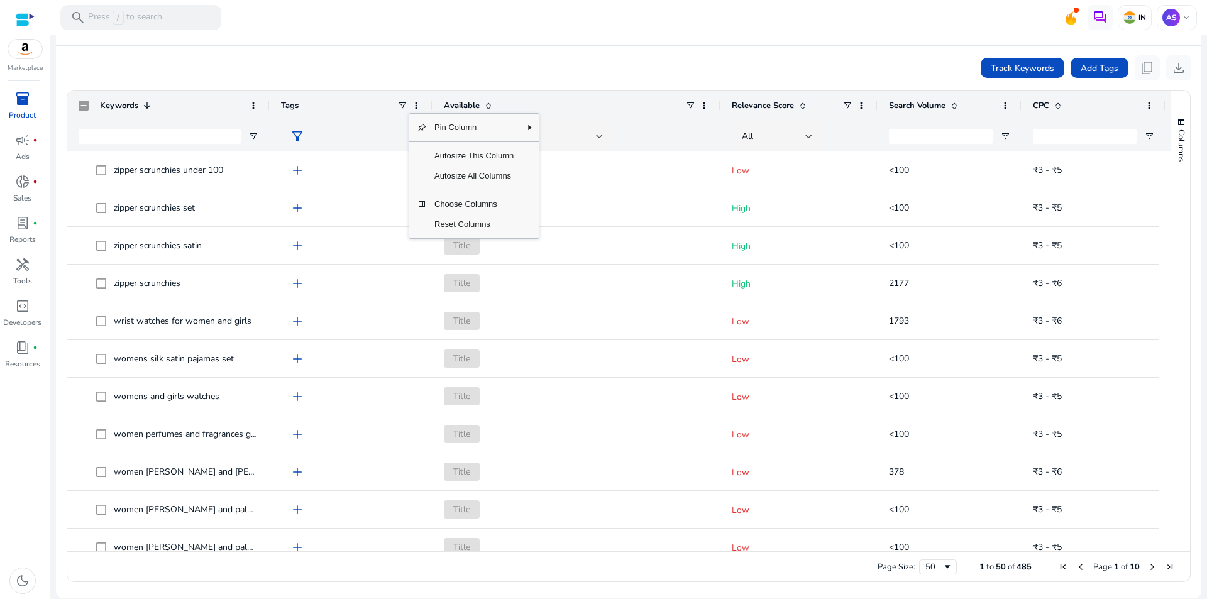
click at [562, 79] on div "Track Keywords Add Tags content_copy download" at bounding box center [628, 67] width 1125 height 25
click at [142, 104] on span at bounding box center [147, 106] width 10 height 10
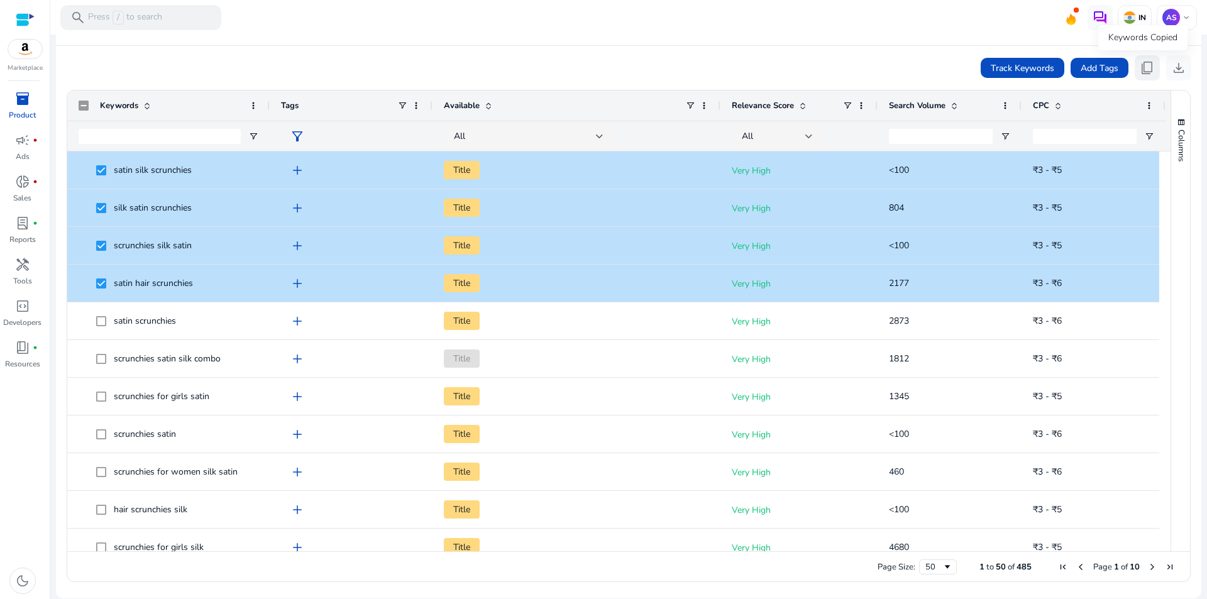
click at [1140, 70] on span "content_copy" at bounding box center [1147, 67] width 15 height 15
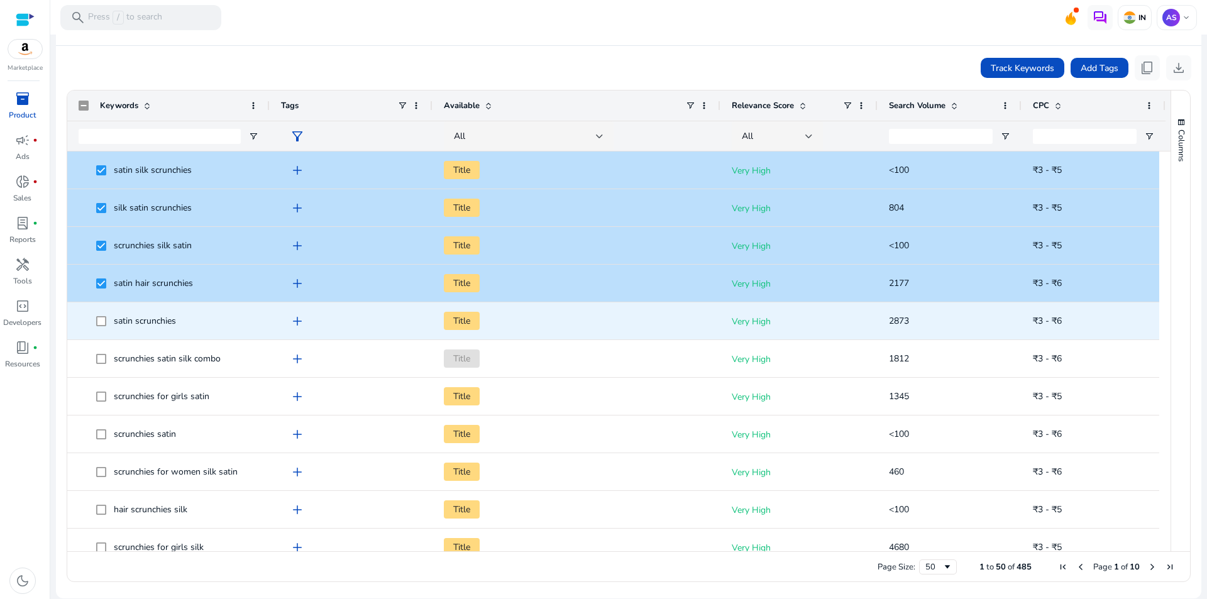
click at [195, 323] on span "satin scrunchies" at bounding box center [177, 321] width 162 height 26
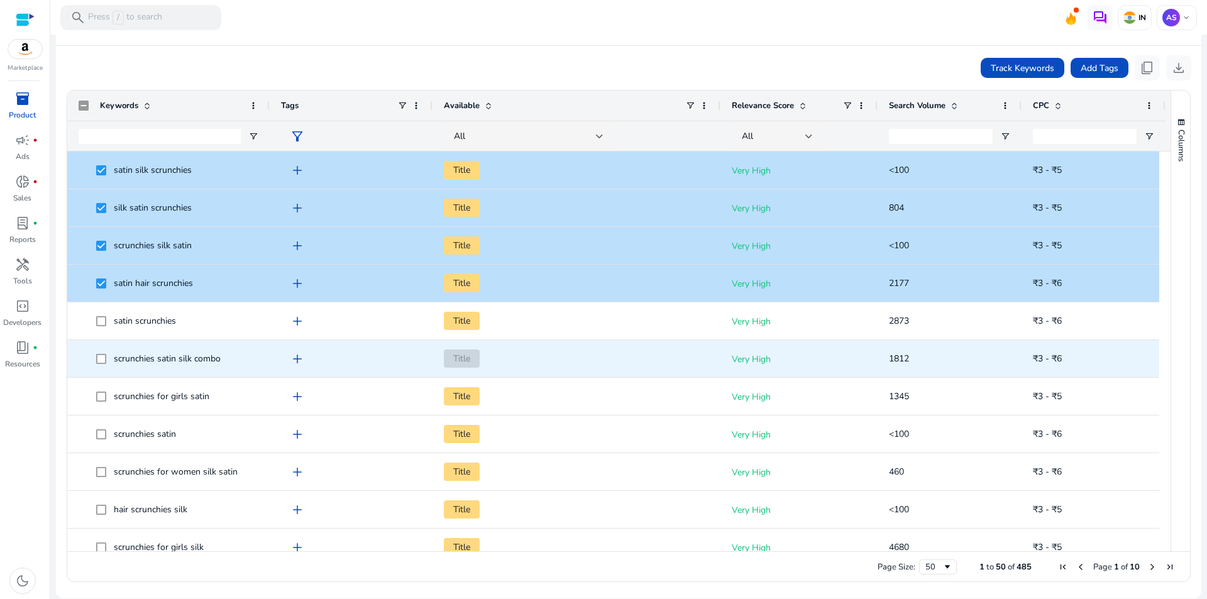
click at [153, 351] on div "scrunchies satin silk combo" at bounding box center [167, 359] width 107 height 18
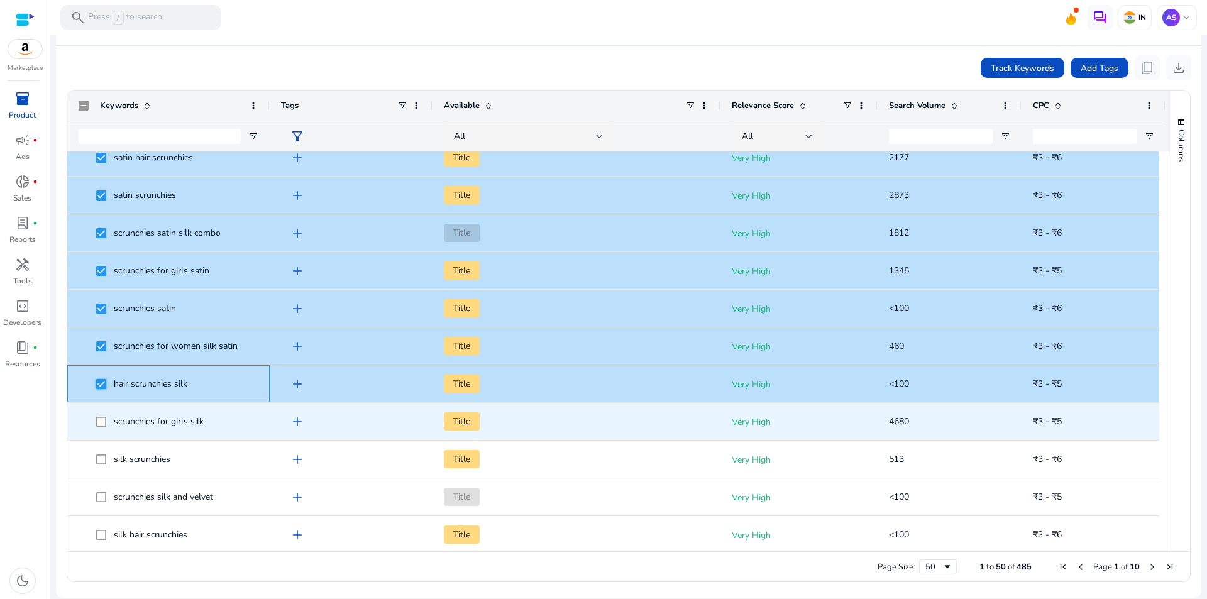
scroll to position [189, 0]
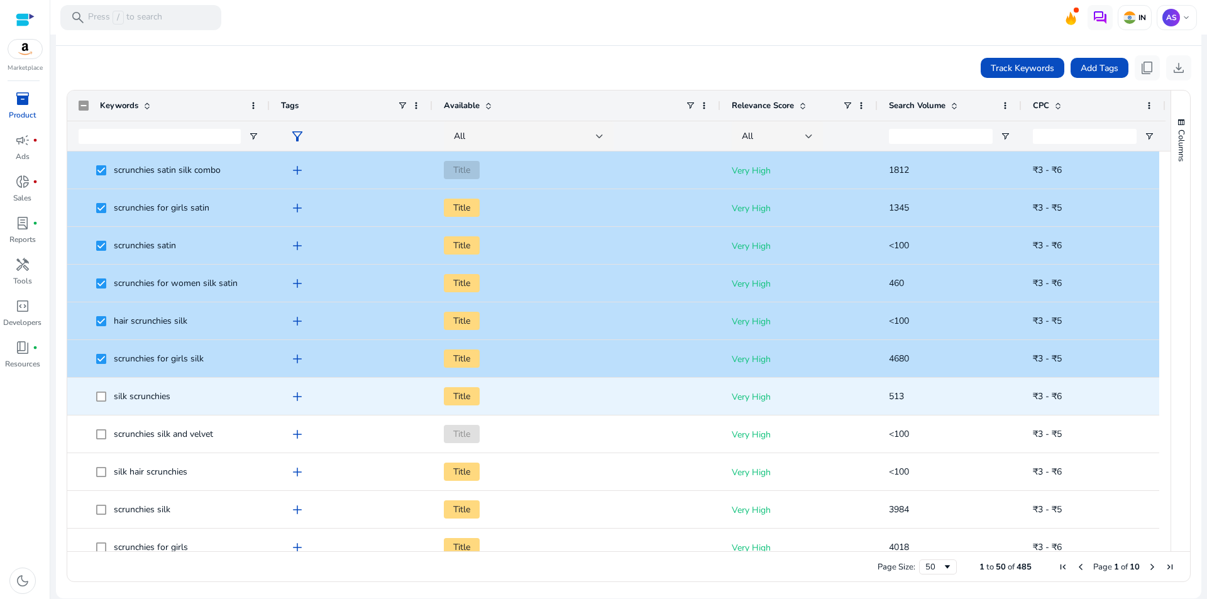
click at [100, 390] on span at bounding box center [105, 396] width 18 height 26
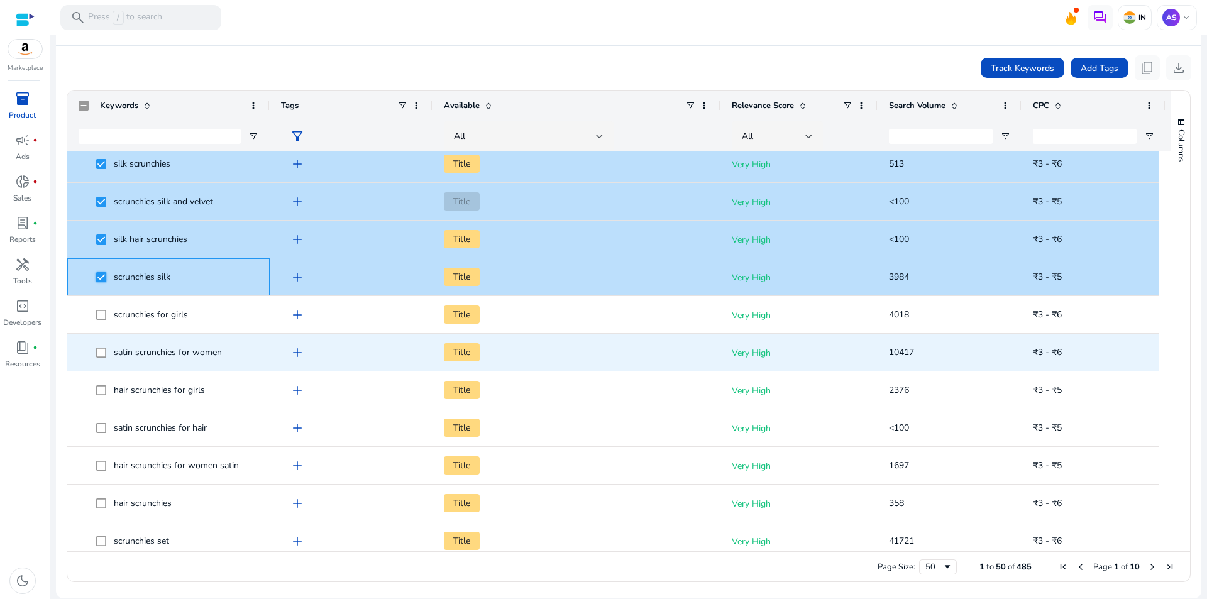
scroll to position [440, 0]
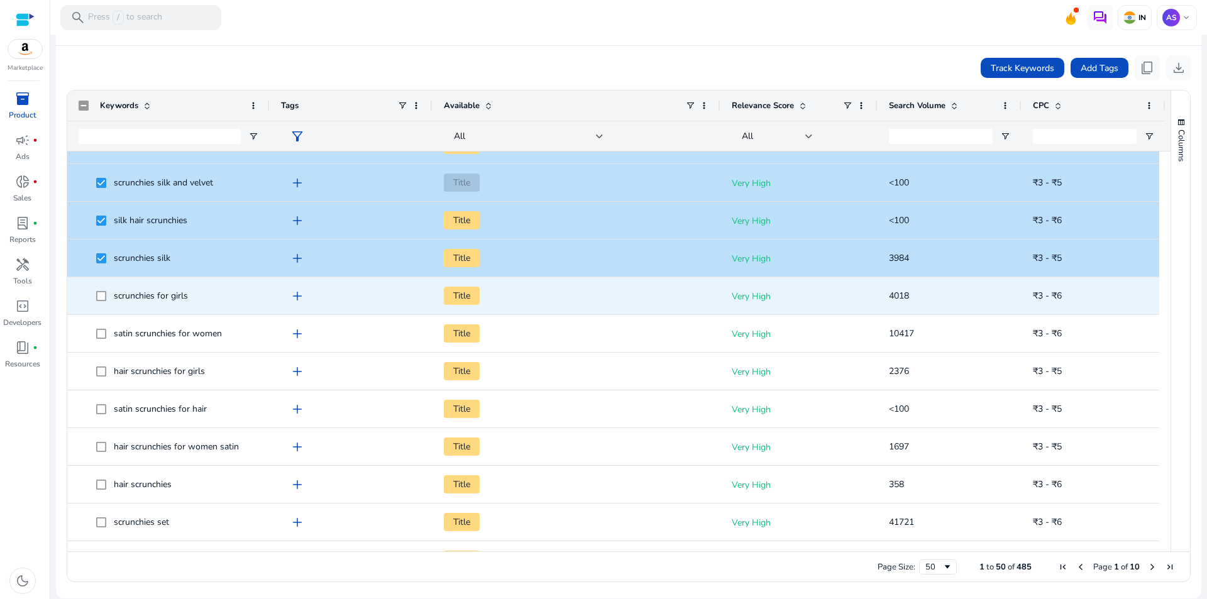
click at [101, 300] on span at bounding box center [105, 296] width 18 height 26
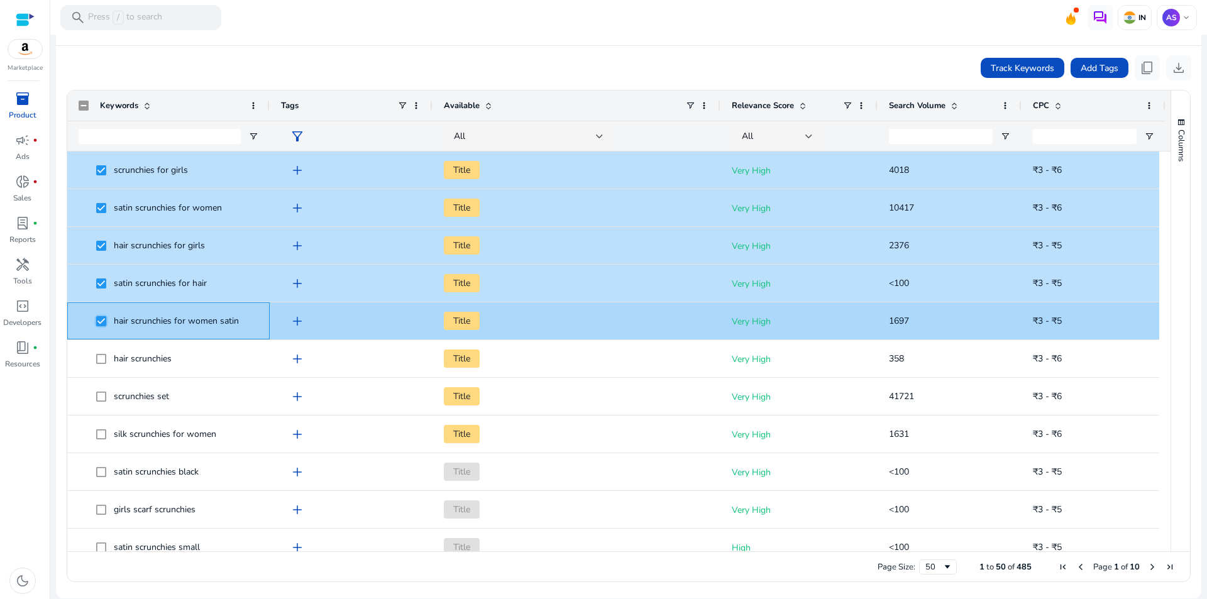
scroll to position [611, 0]
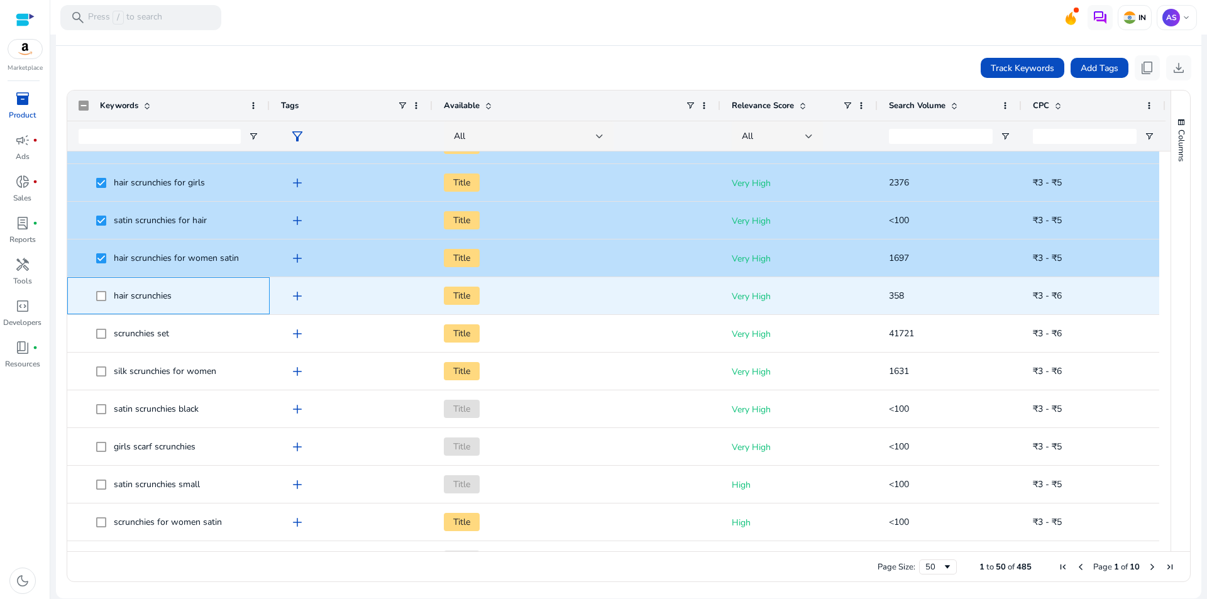
click at [105, 304] on span at bounding box center [105, 296] width 18 height 26
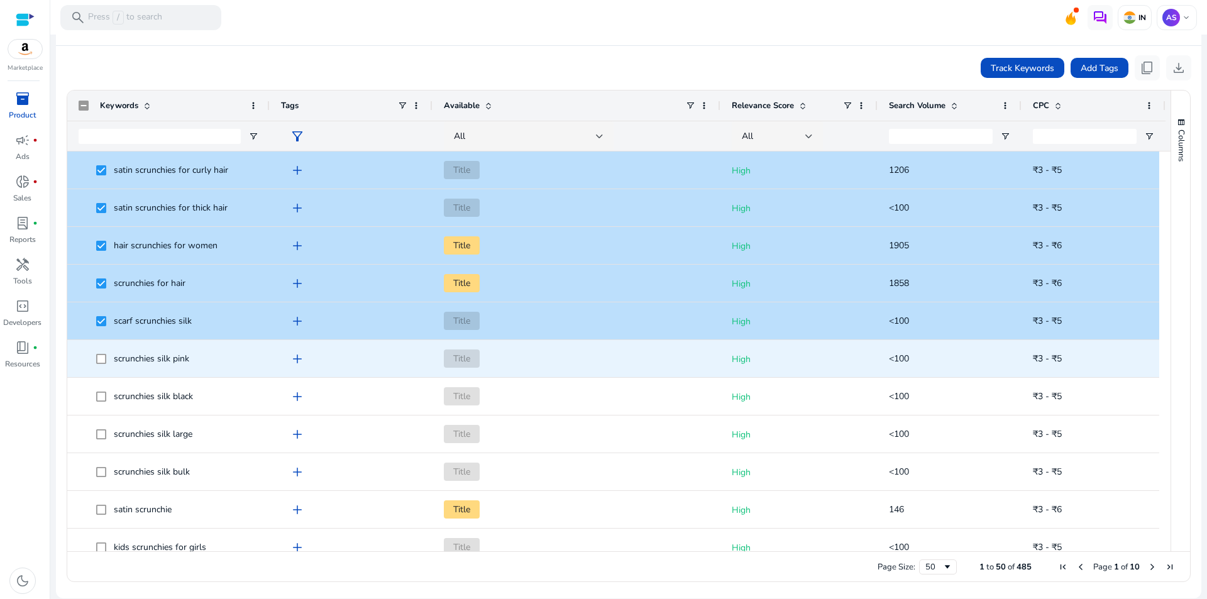
click at [99, 365] on span at bounding box center [105, 359] width 18 height 26
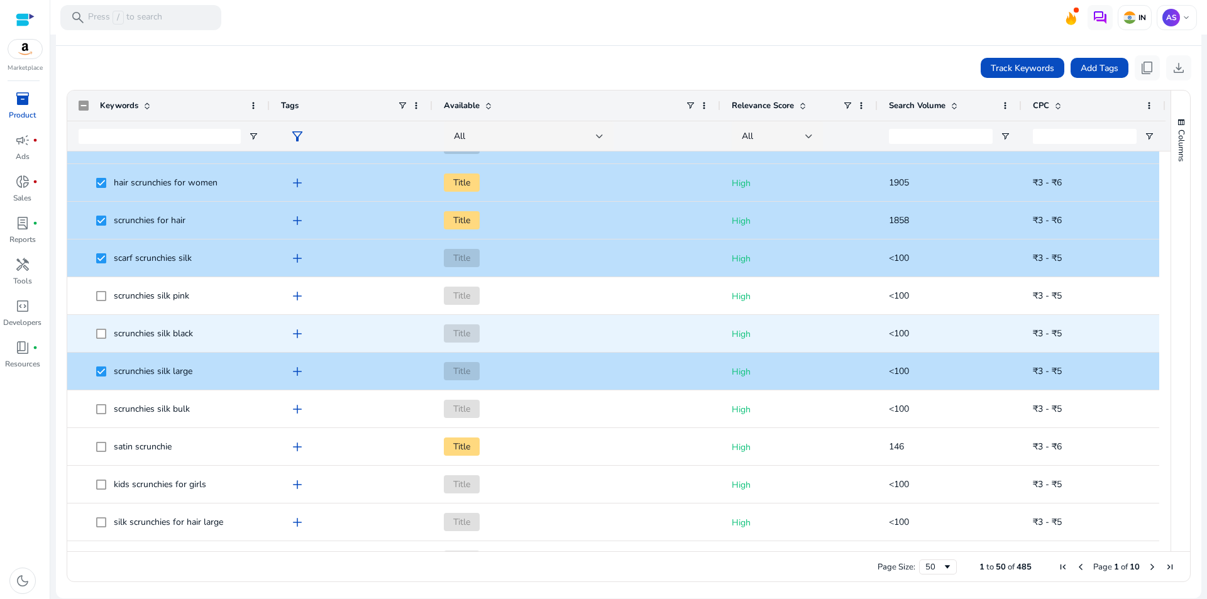
click at [99, 339] on span at bounding box center [105, 334] width 18 height 26
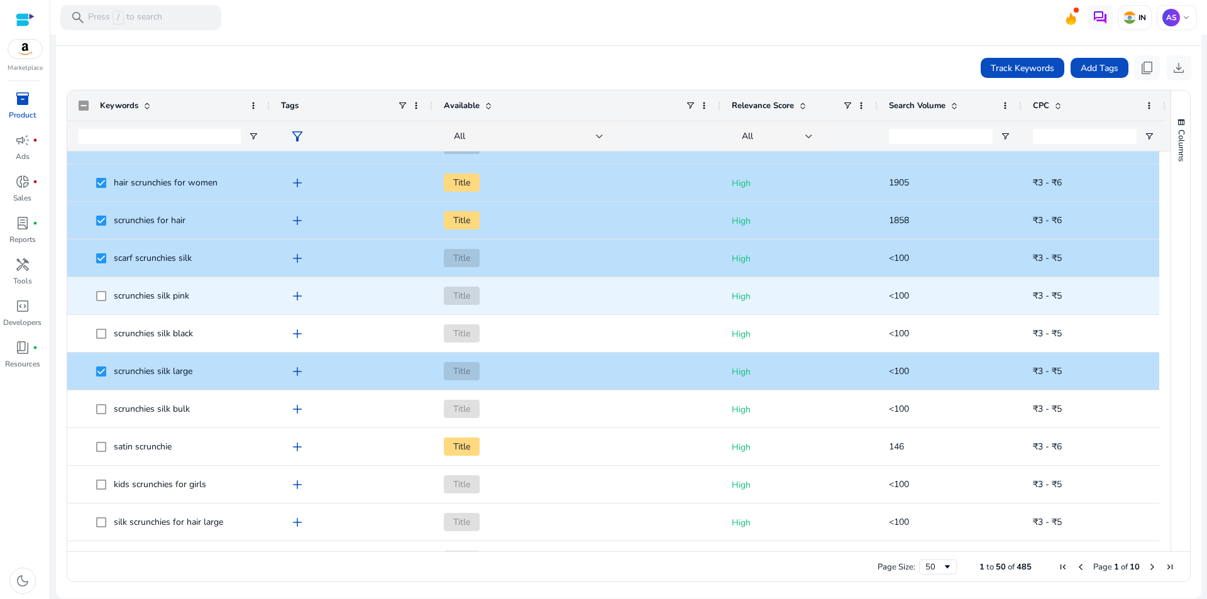
click at [104, 289] on span at bounding box center [105, 296] width 18 height 26
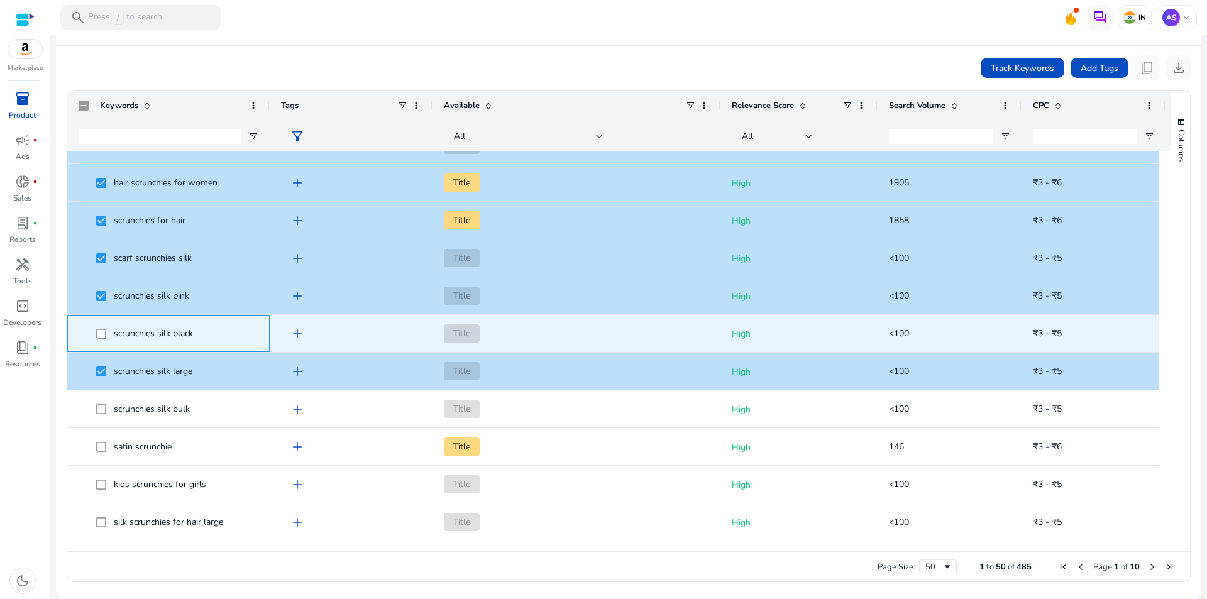
click at [104, 325] on span at bounding box center [105, 334] width 18 height 26
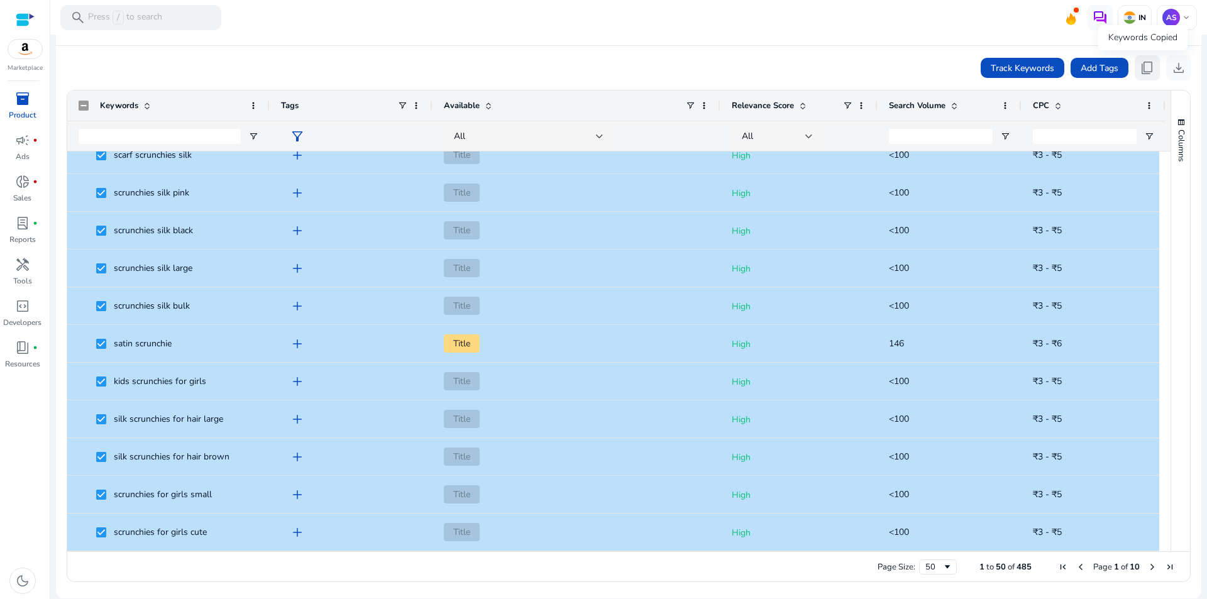
click at [1141, 65] on span "content_copy" at bounding box center [1147, 67] width 15 height 15
